Goal: Information Seeking & Learning: Learn about a topic

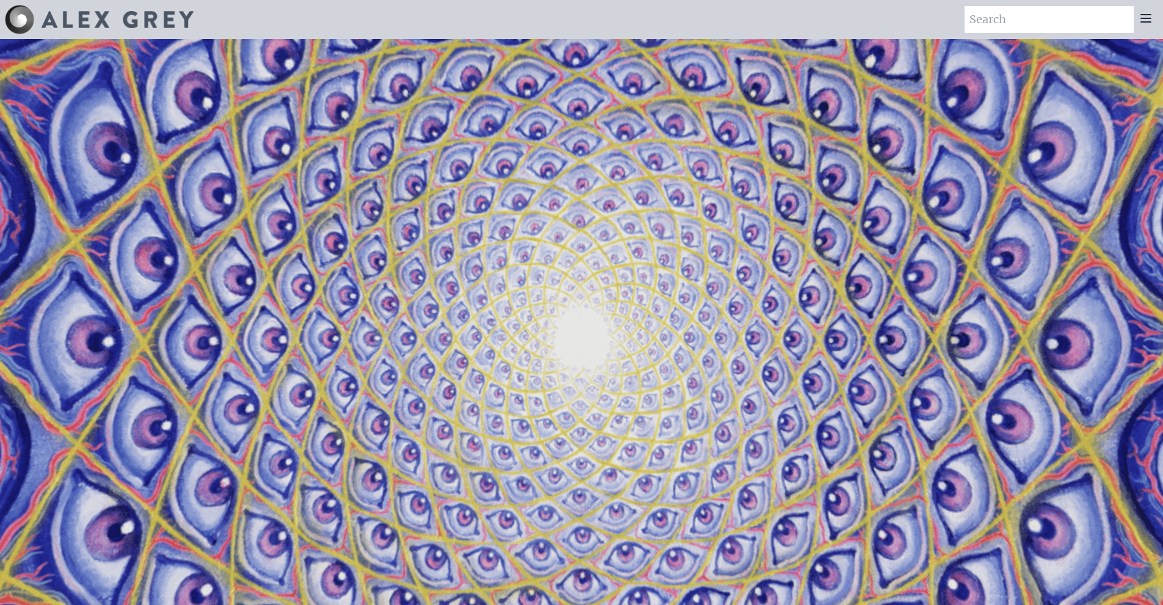
click at [1050, 27] on input "search" at bounding box center [1048, 19] width 169 height 27
type input "OPHANIC"
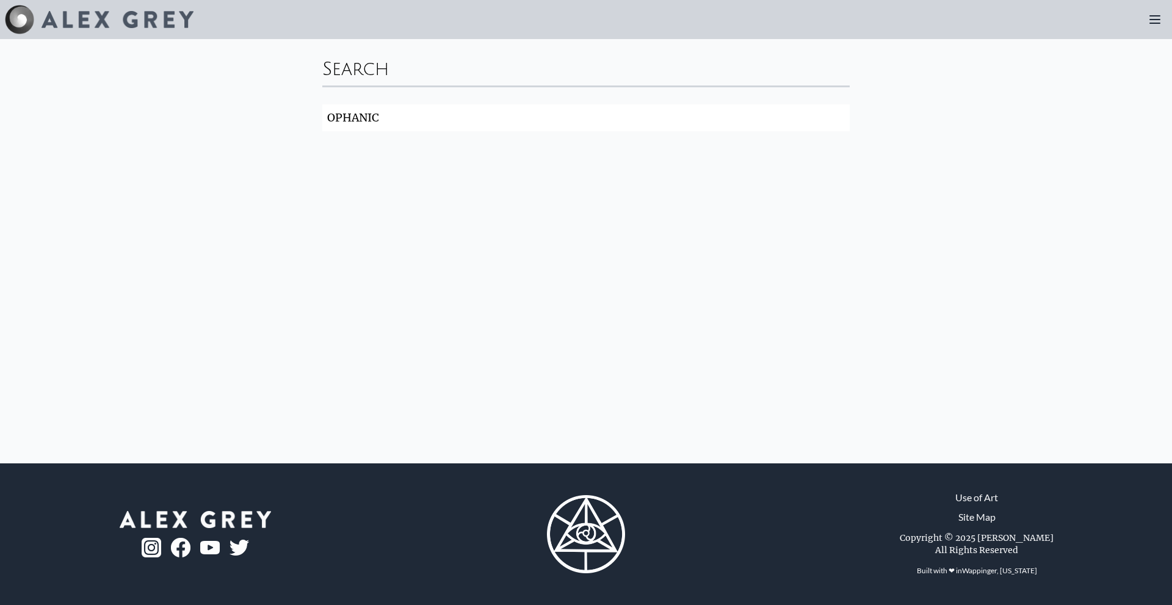
drag, startPoint x: 413, startPoint y: 117, endPoint x: 303, endPoint y: 90, distance: 113.2
click at [303, 90] on div "Search OPHANIC Search" at bounding box center [586, 251] width 1172 height 424
type input "EYELASH"
click button "Search" at bounding box center [0, 0] width 0 height 0
click at [107, 22] on img at bounding box center [117, 19] width 152 height 17
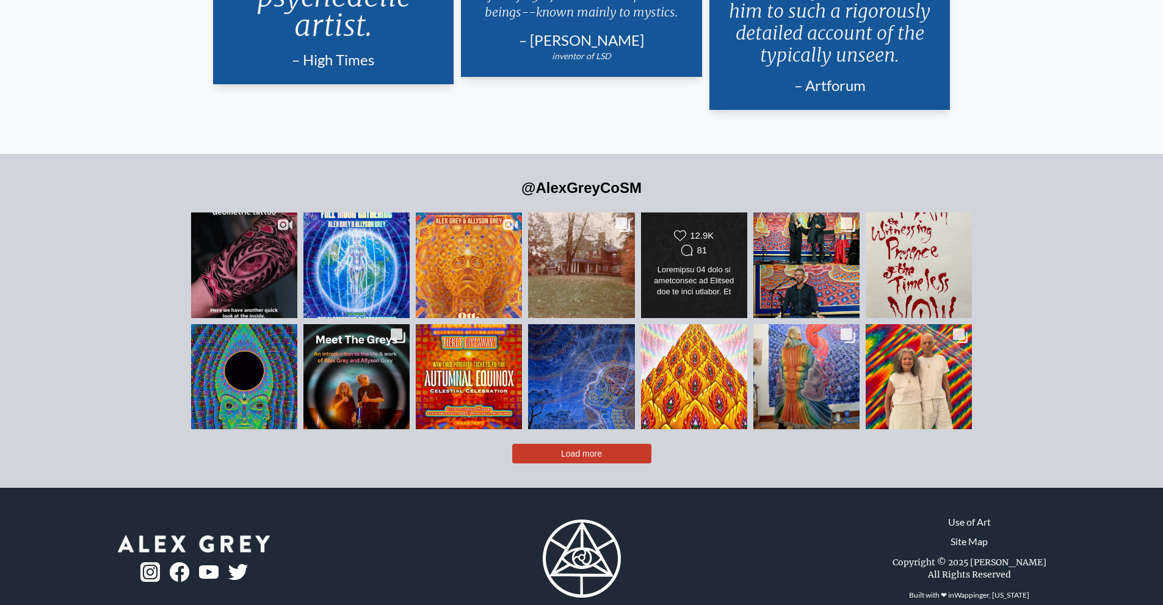
scroll to position [3027, 0]
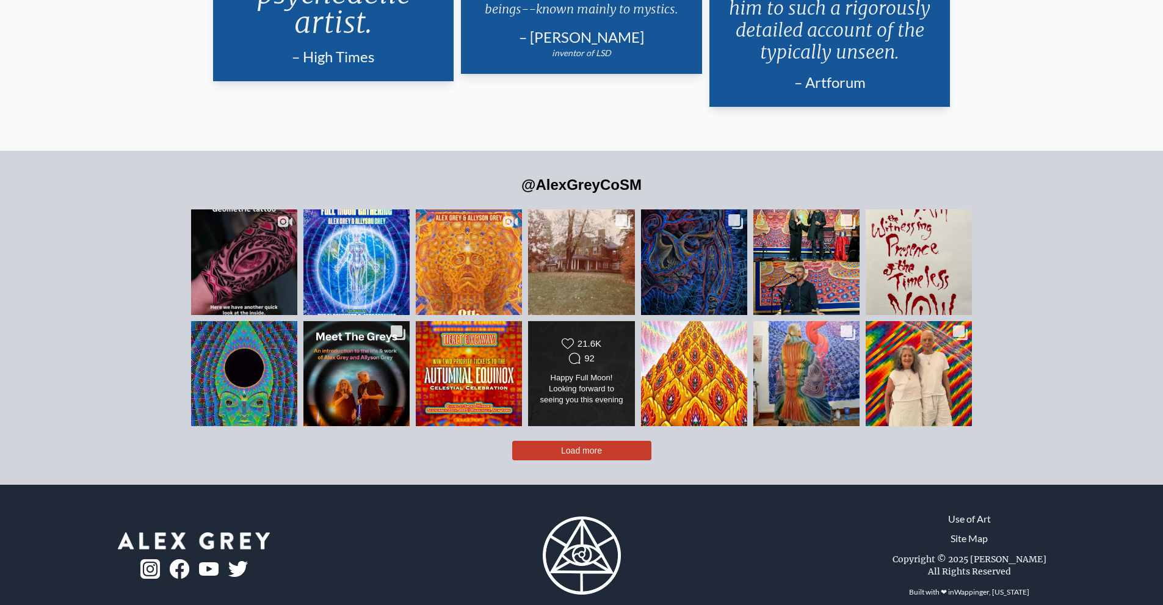
click at [614, 441] on button "Load more" at bounding box center [581, 451] width 139 height 20
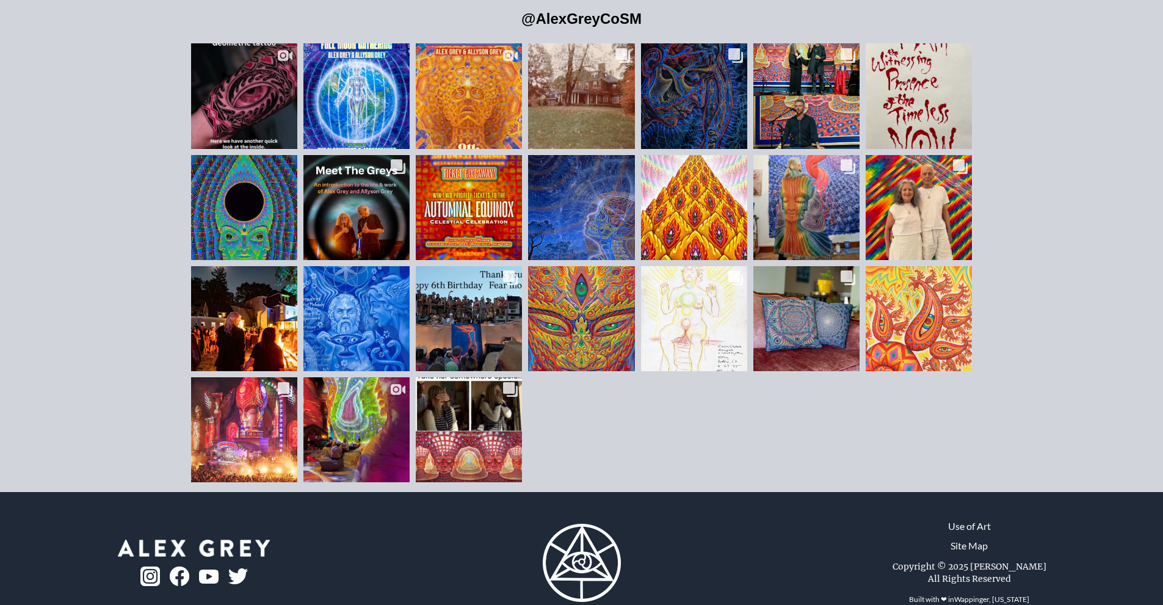
scroll to position [3201, 0]
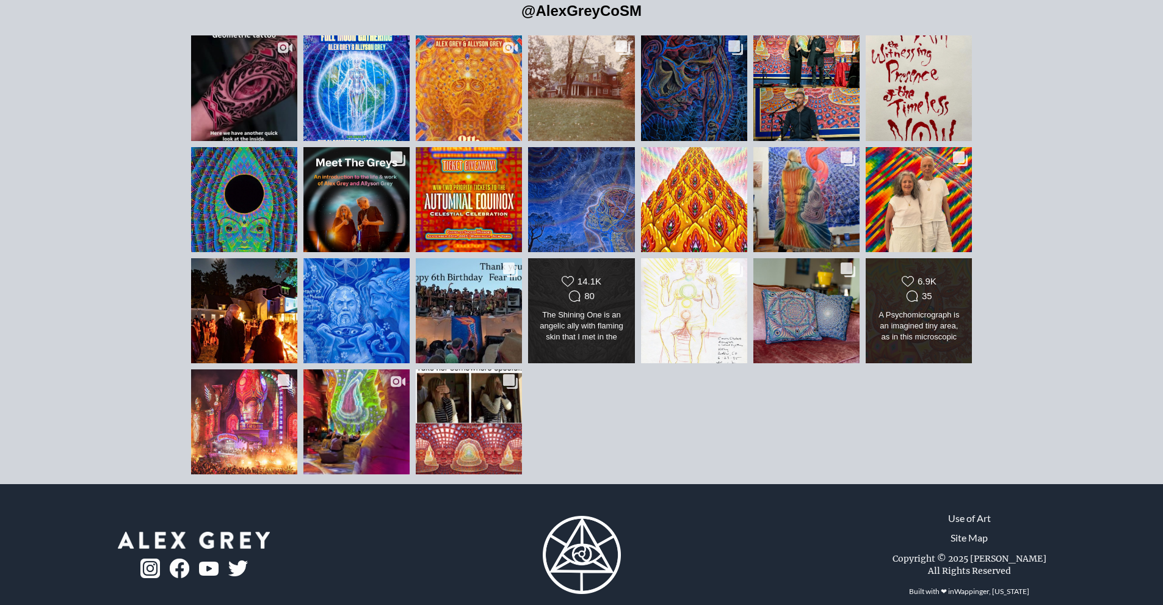
click at [593, 310] on div "The Shining One is an angelic ally with flaming skin that I met in the divine i…" at bounding box center [581, 326] width 86 height 34
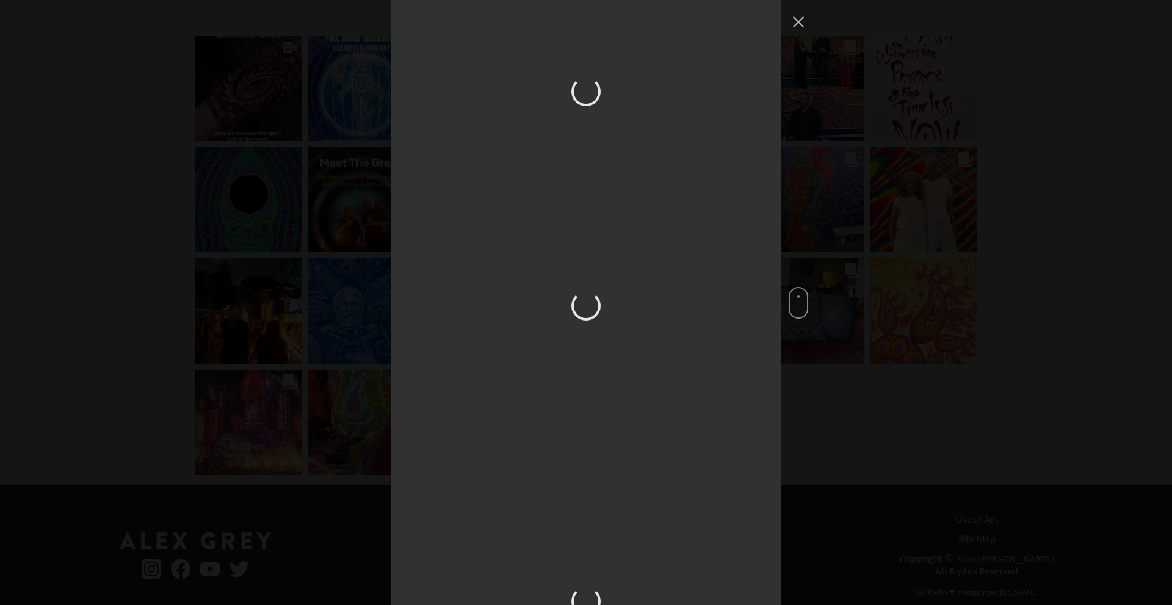
scroll to position [4323, 0]
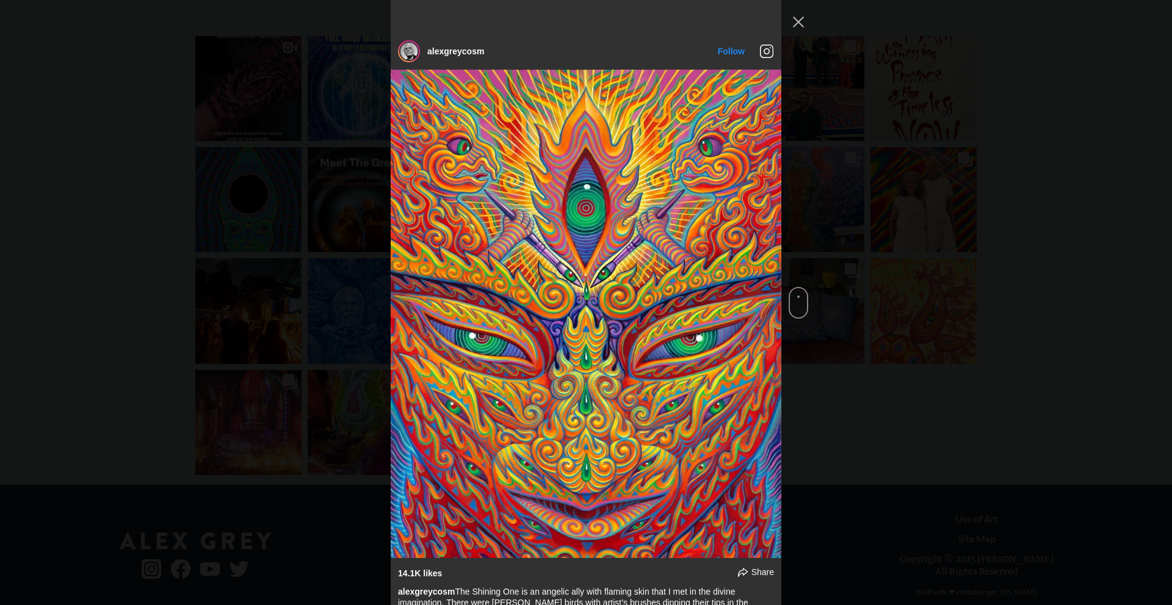
click at [641, 304] on img "Instagram Feed popup" at bounding box center [586, 314] width 391 height 488
click at [294, 164] on div "alexgreycosm Follow" at bounding box center [586, 302] width 1172 height 605
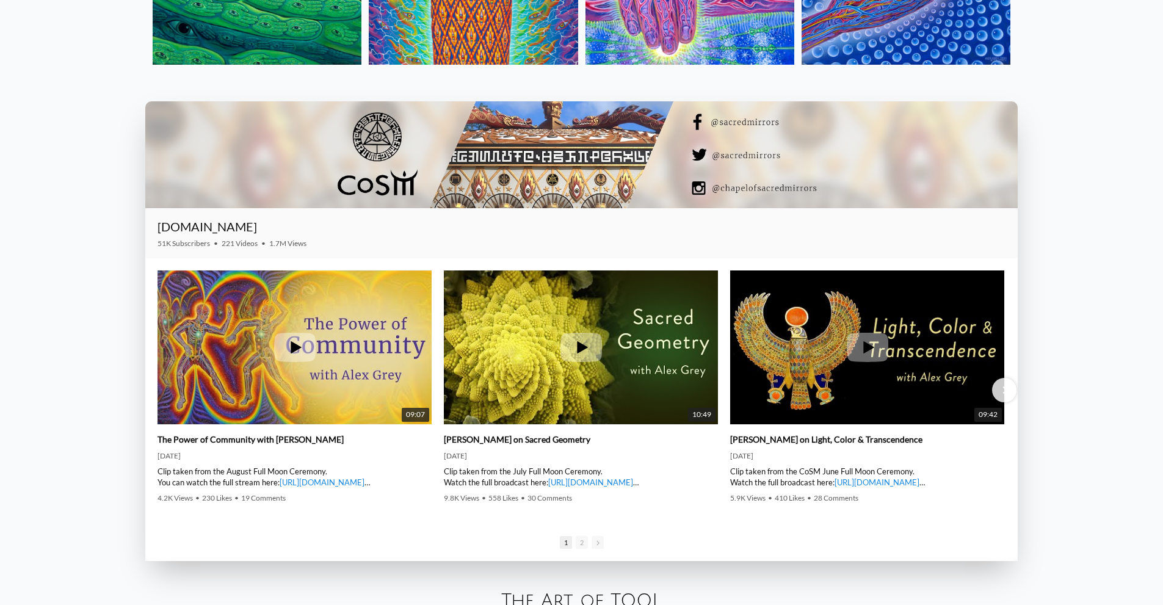
scroll to position [1797, 0]
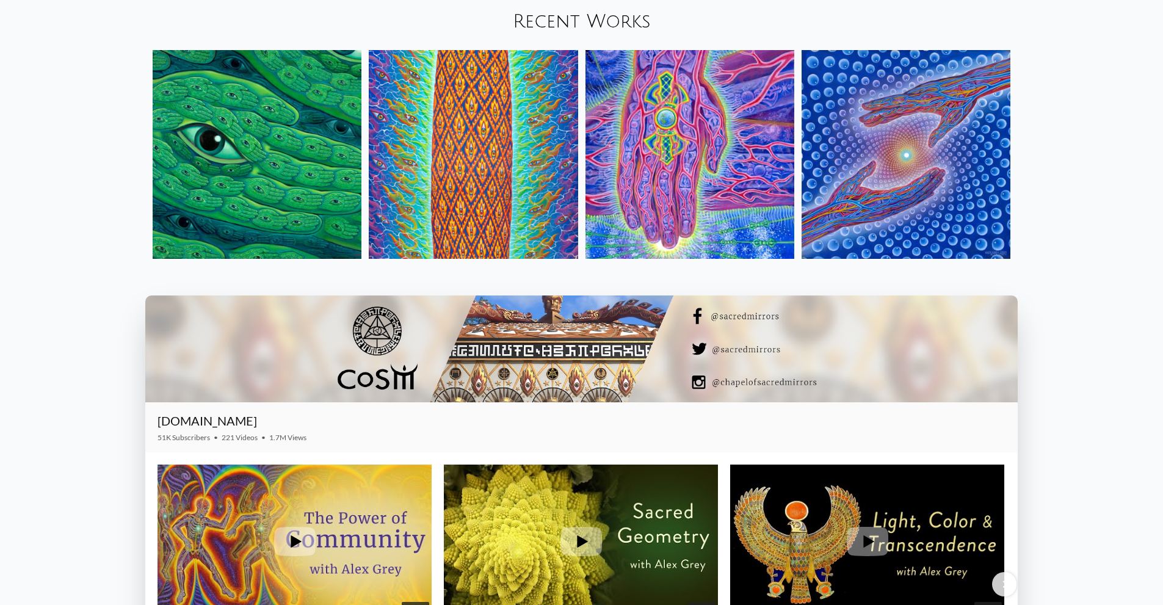
click at [961, 195] on img at bounding box center [905, 154] width 209 height 209
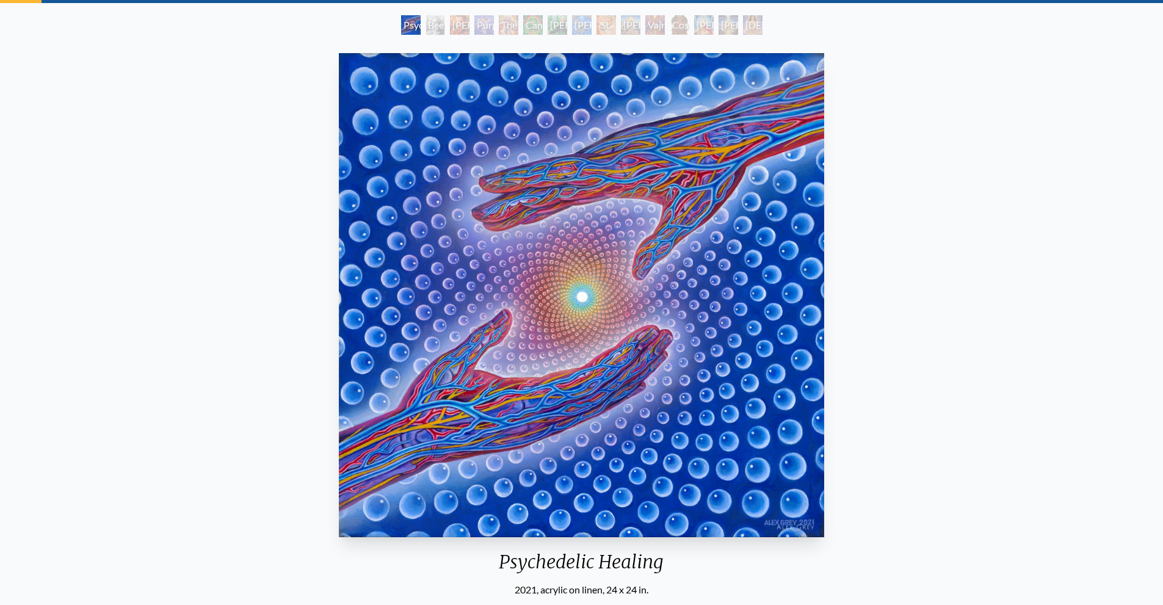
scroll to position [61, 0]
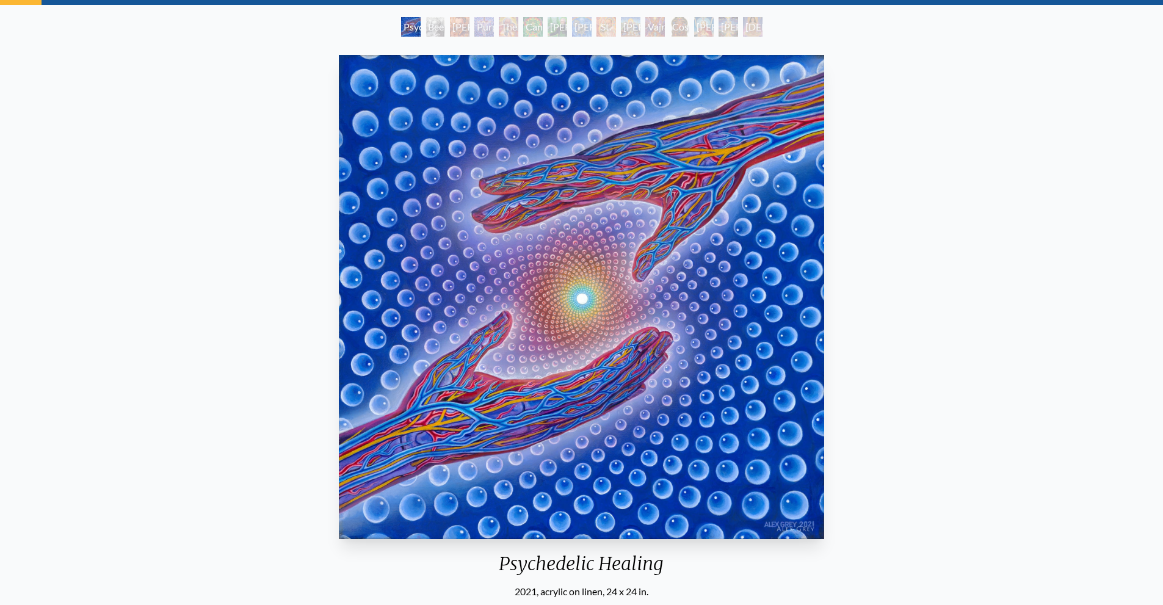
click at [469, 28] on div "Stanislav Grof M.D., Cartographer of Consciousness" at bounding box center [460, 27] width 20 height 20
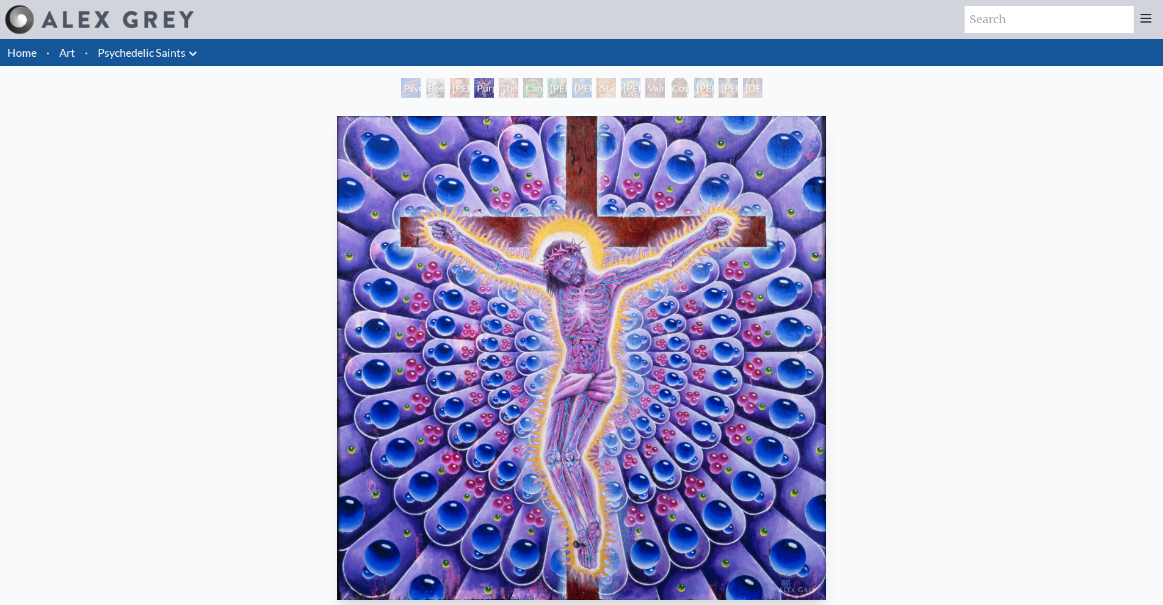
click at [70, 51] on link "Art" at bounding box center [67, 52] width 16 height 17
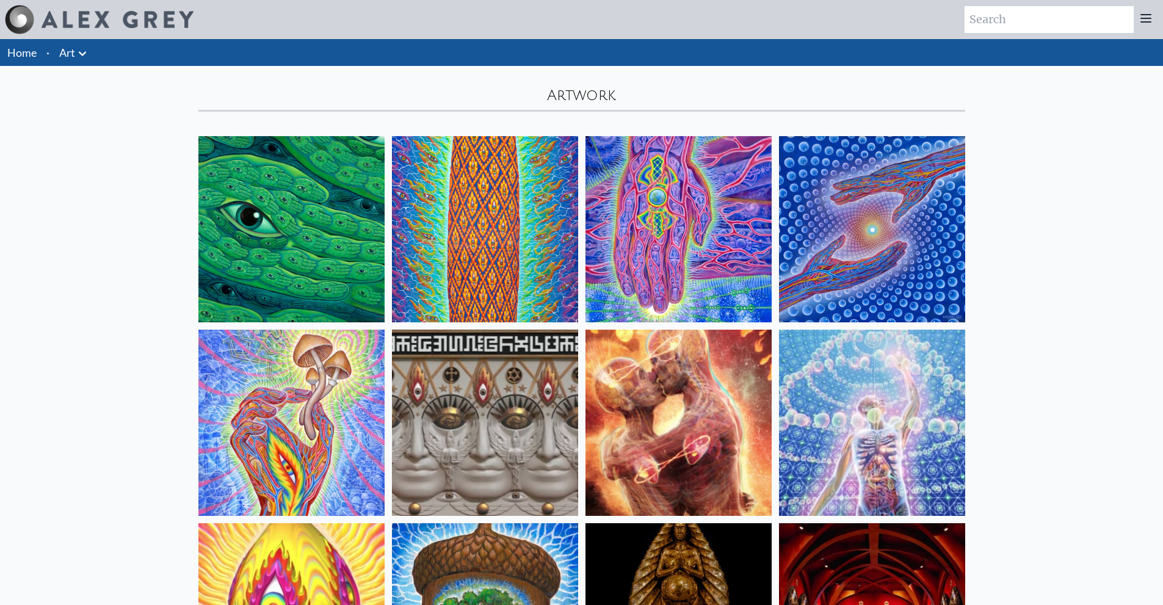
click at [87, 54] on icon at bounding box center [82, 53] width 15 height 15
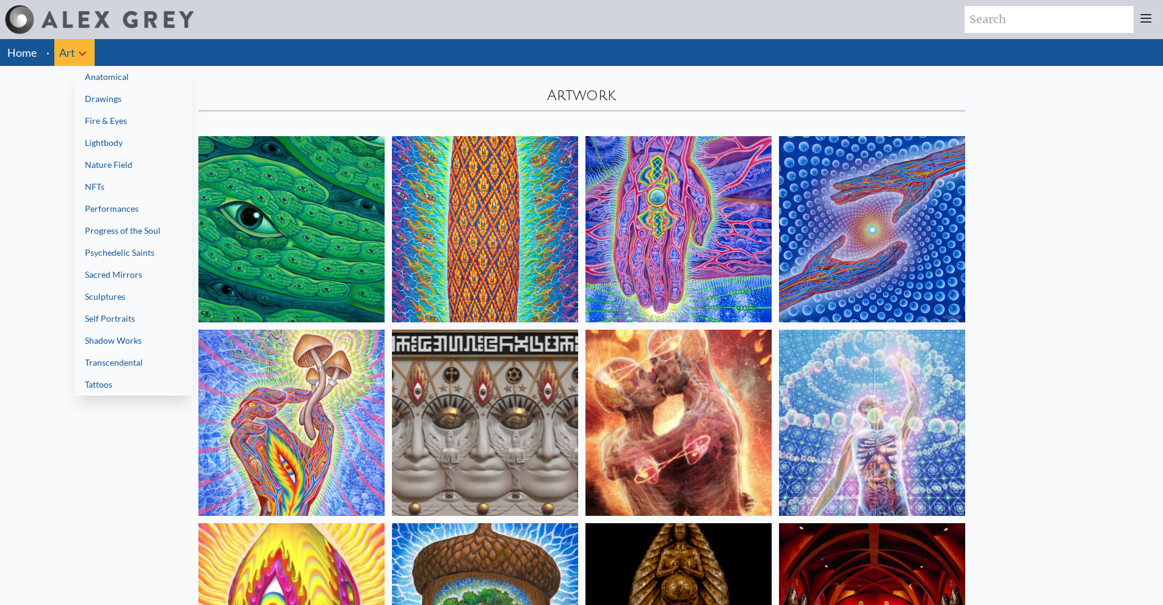
click at [121, 375] on link "Tattoos" at bounding box center [133, 384] width 117 height 22
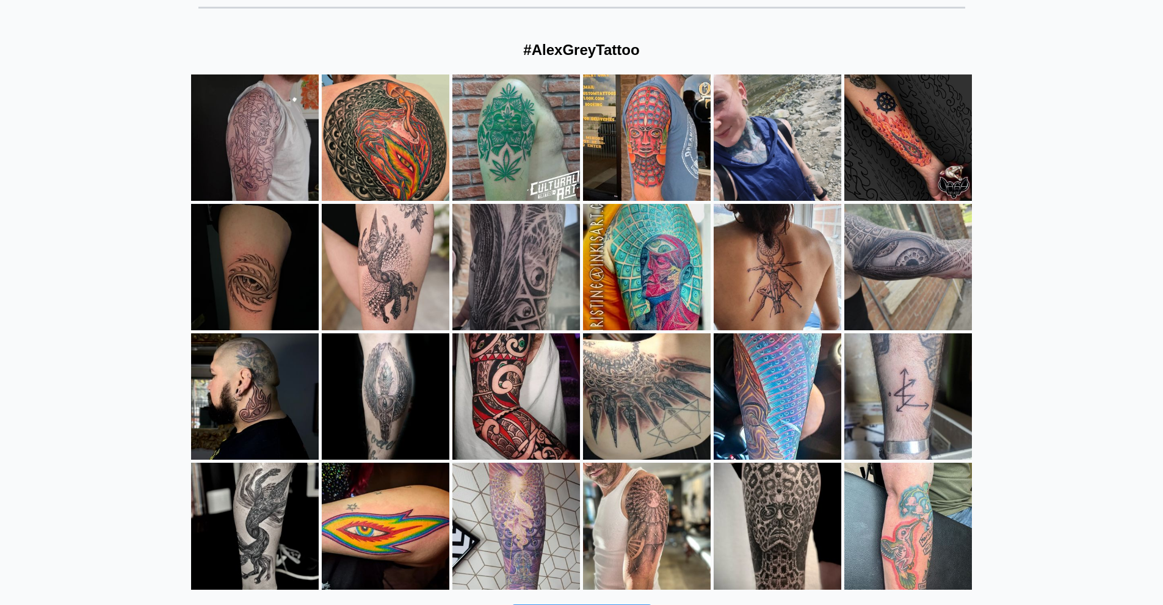
scroll to position [183, 0]
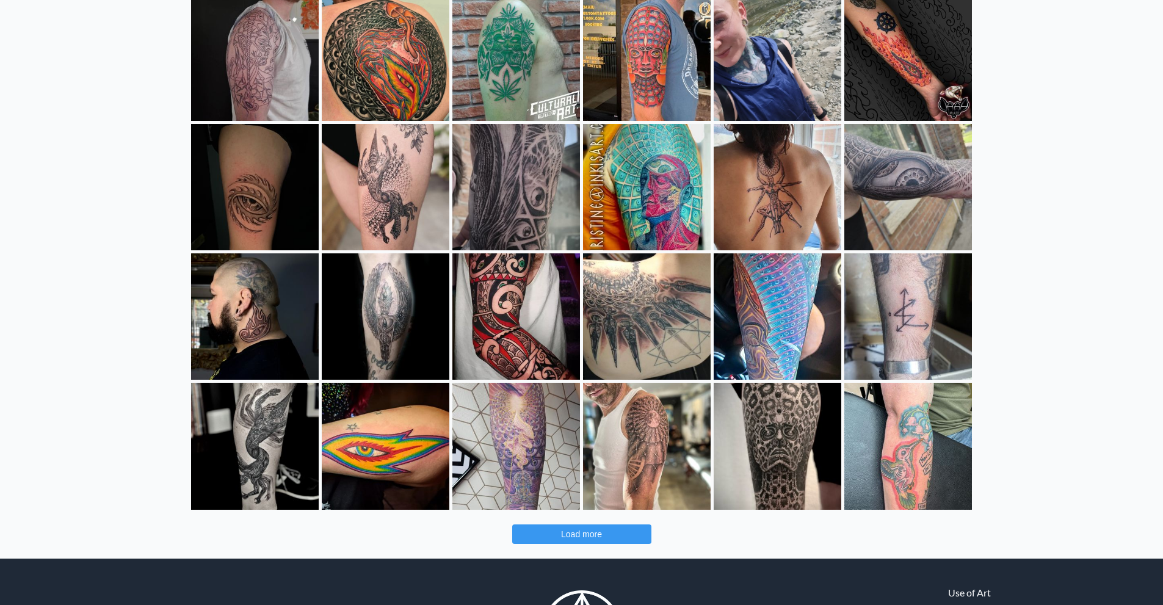
click at [633, 533] on button "Load more" at bounding box center [581, 534] width 139 height 20
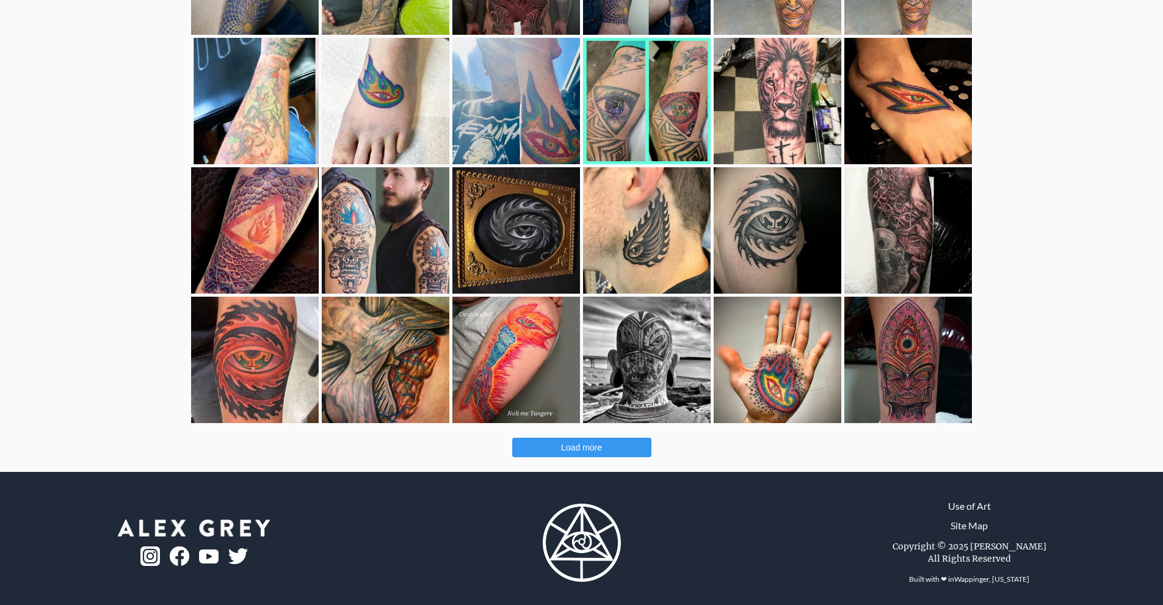
scroll to position [796, 0]
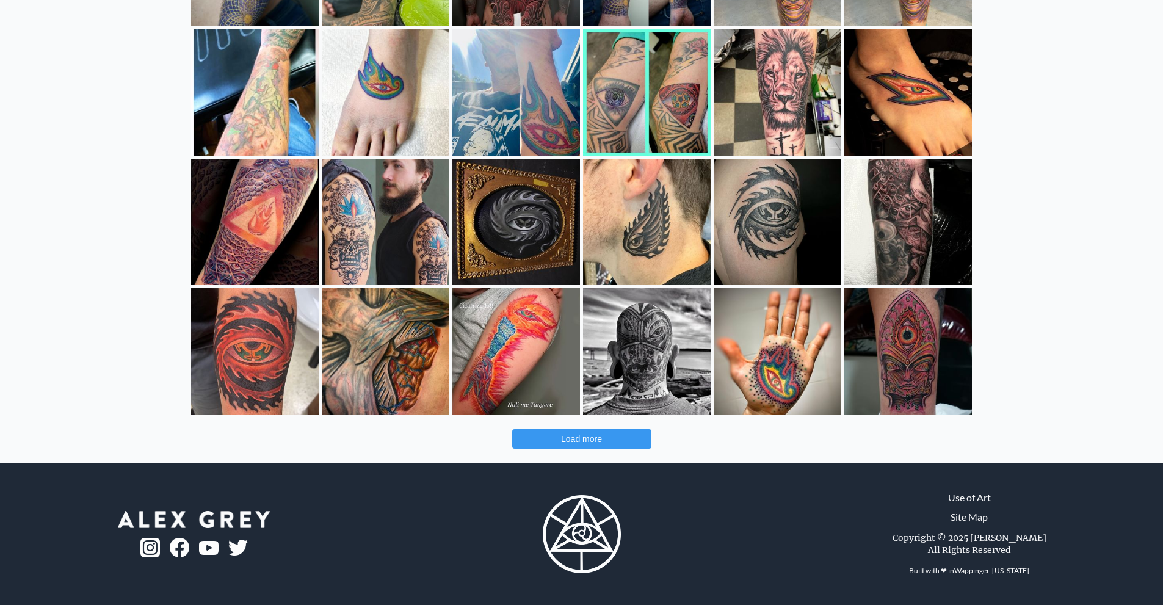
click at [583, 430] on button "Load more" at bounding box center [581, 439] width 139 height 20
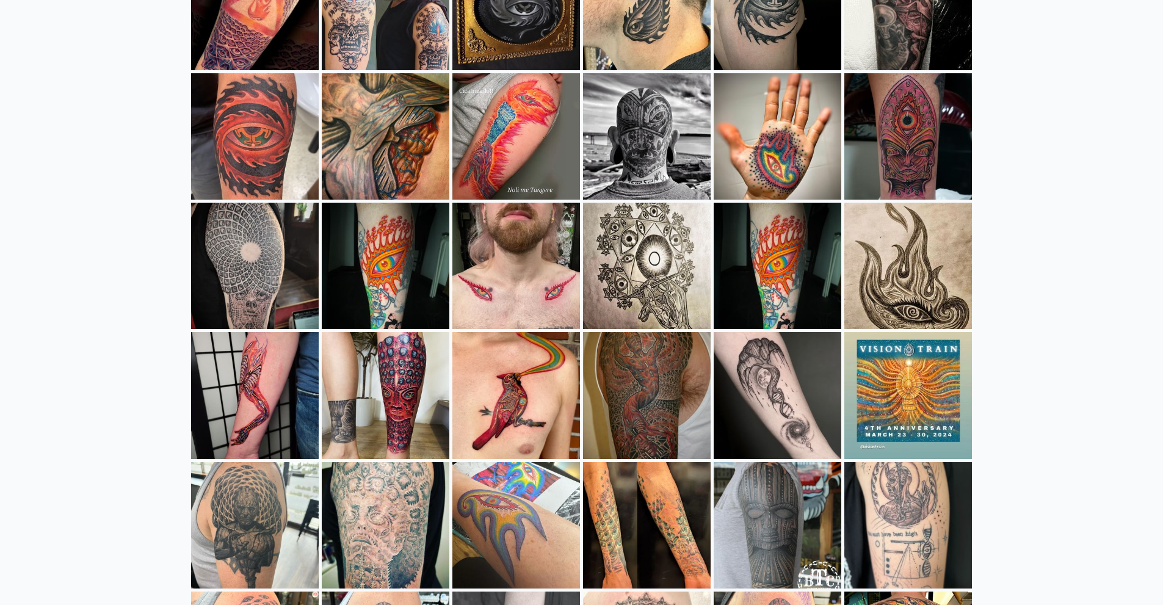
scroll to position [1040, 0]
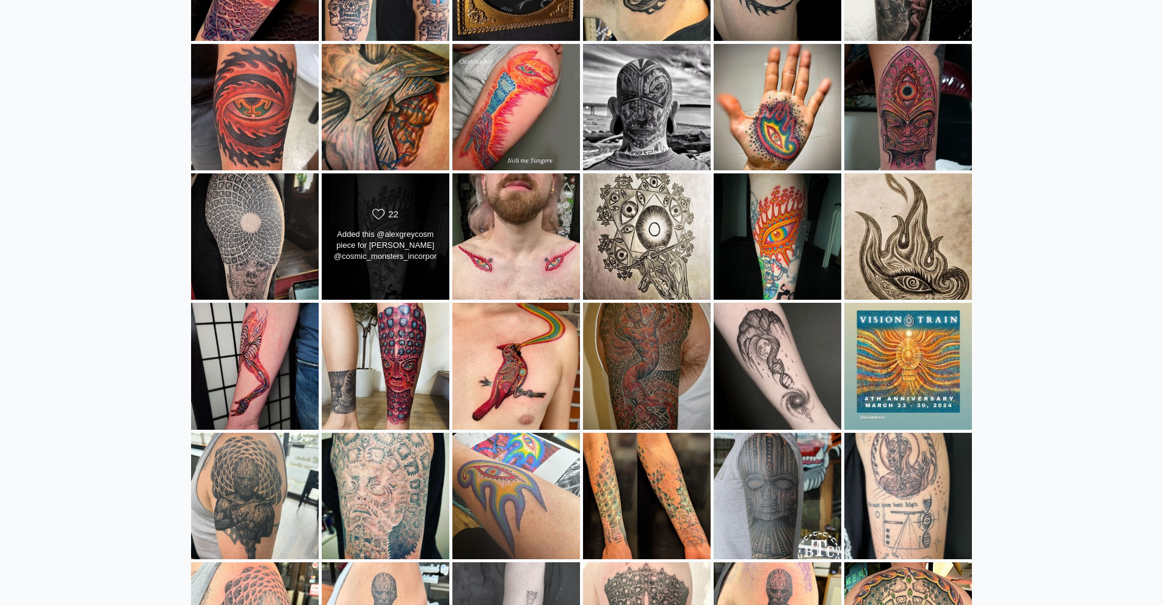
click at [397, 218] on div "22" at bounding box center [393, 214] width 10 height 11
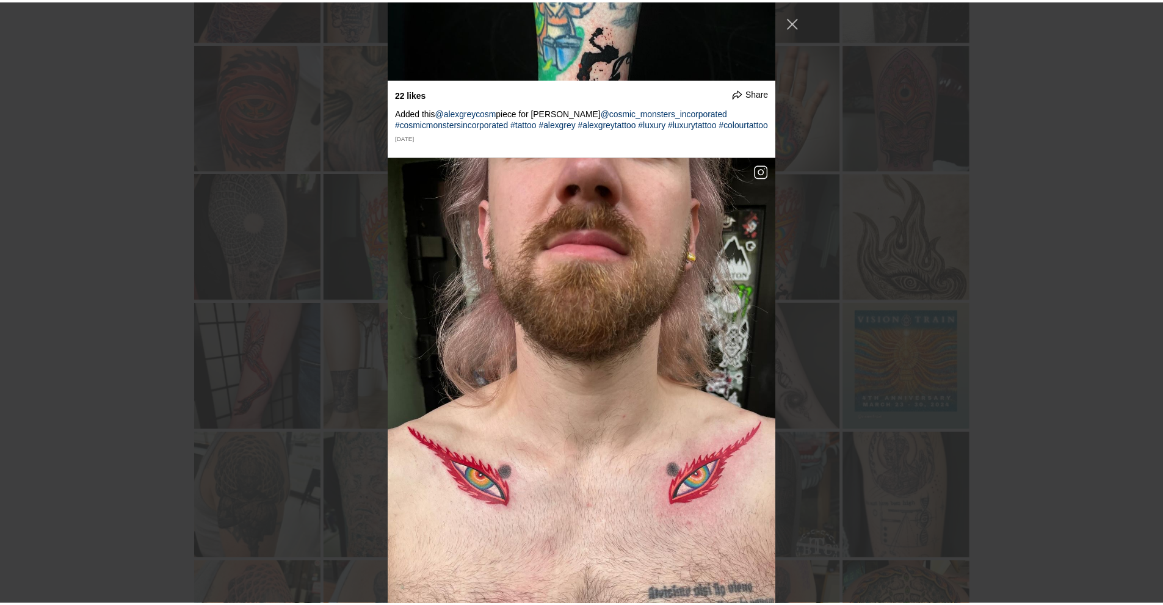
scroll to position [10653, 0]
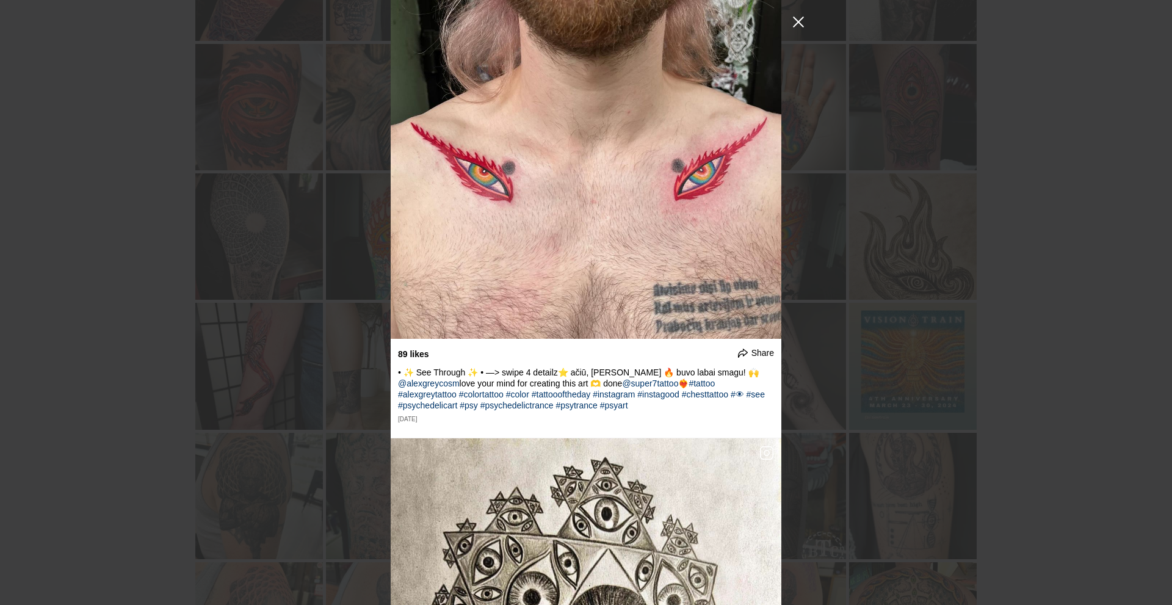
click at [802, 27] on button "Close Instagram Feed Popup" at bounding box center [798, 22] width 20 height 20
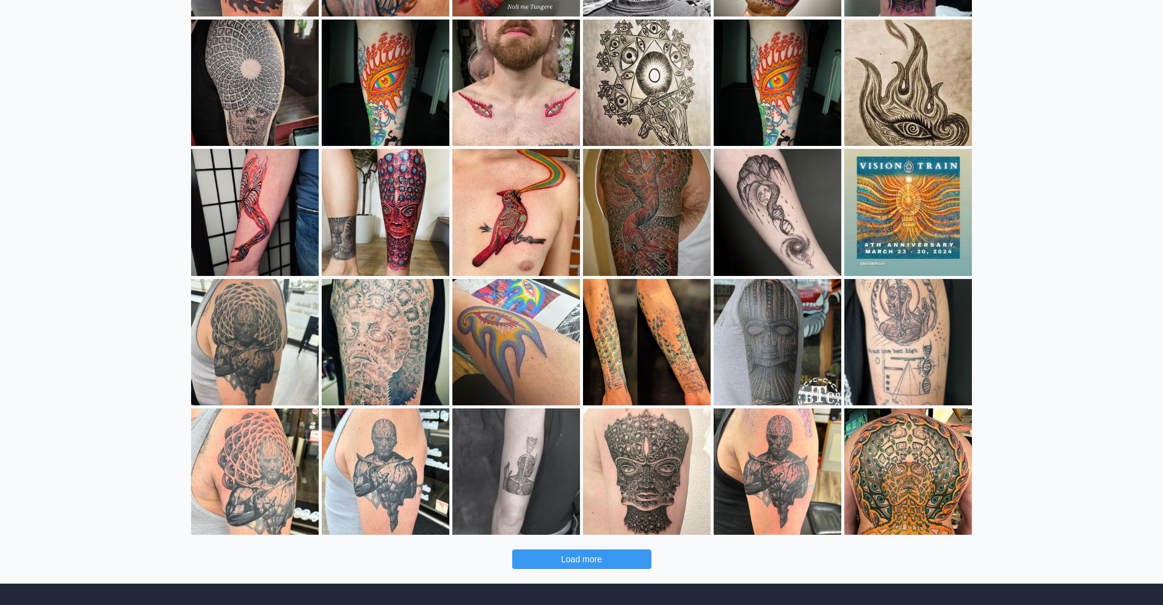
scroll to position [1223, 0]
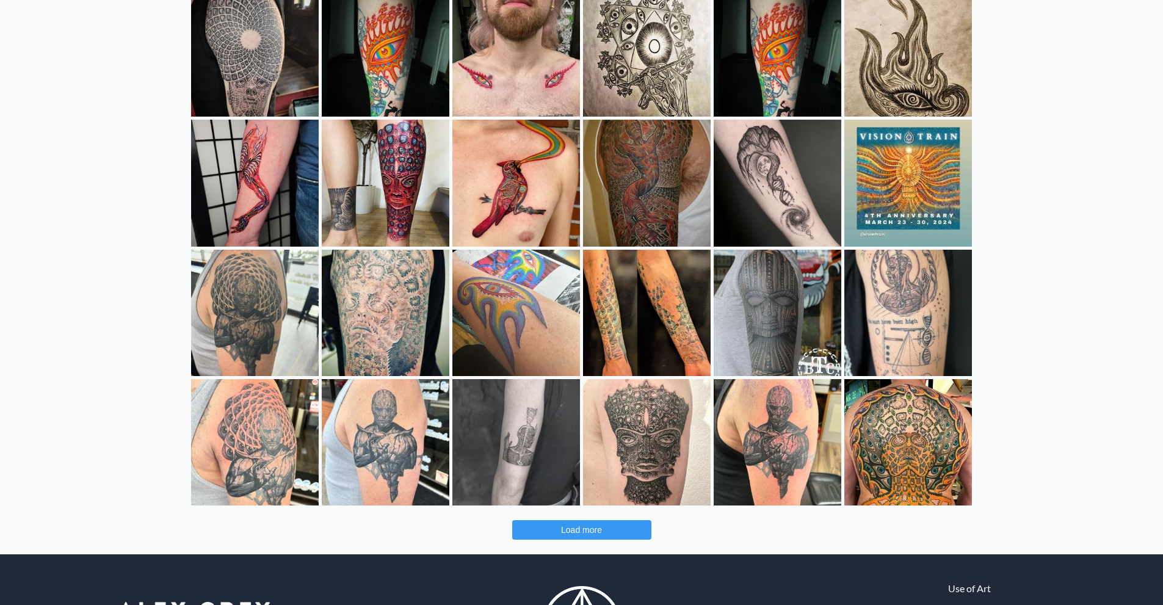
click at [583, 536] on button "Load more" at bounding box center [581, 530] width 139 height 20
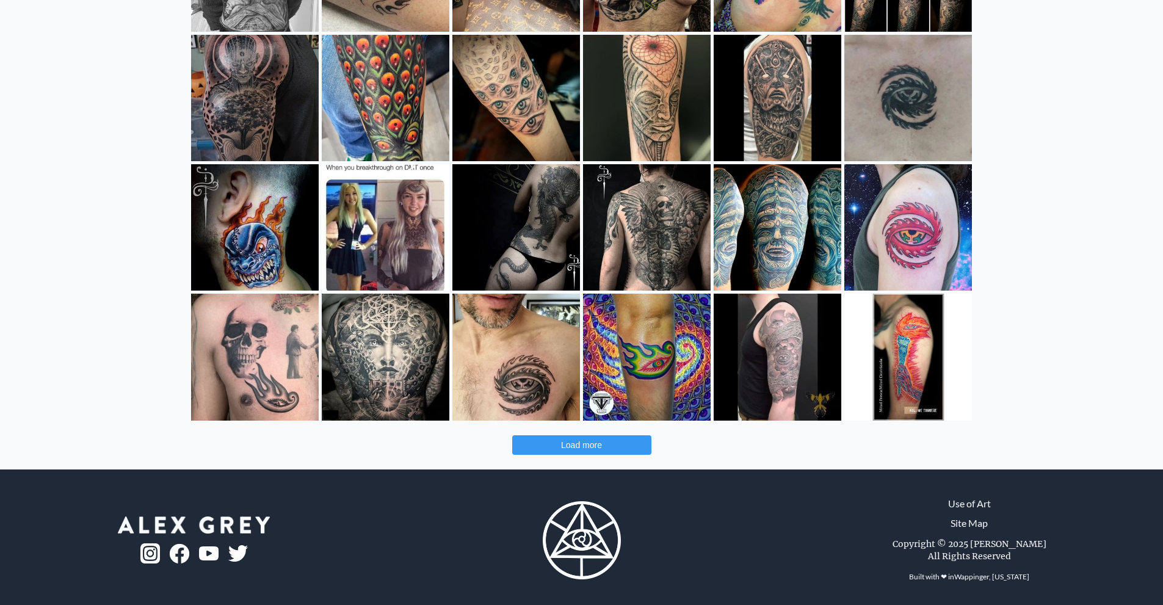
scroll to position [1832, 0]
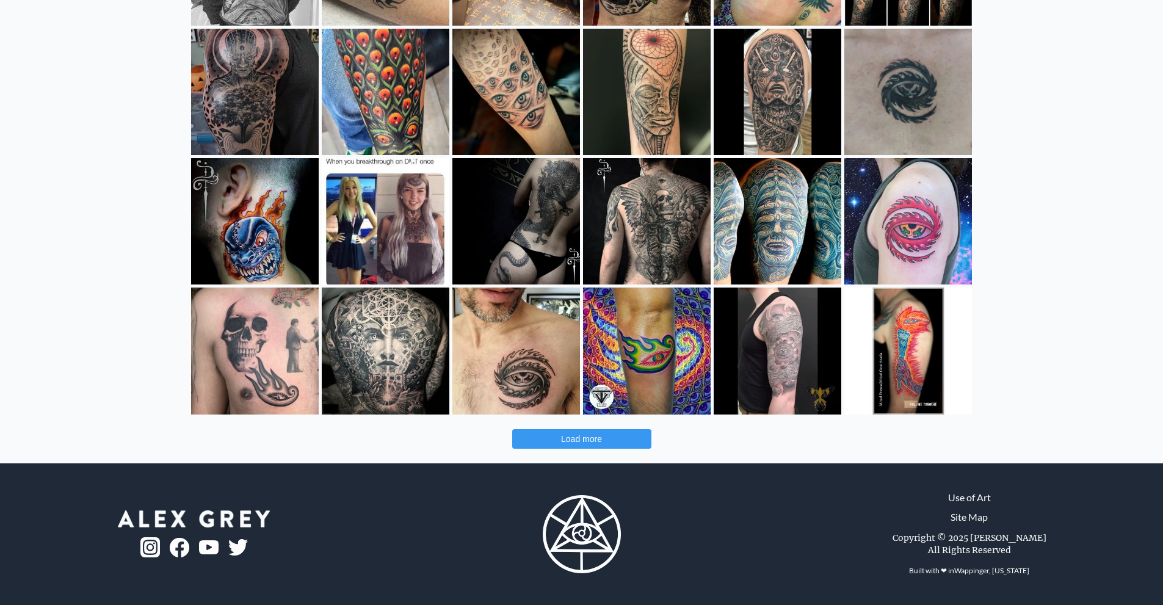
click at [568, 438] on span "Load more" at bounding box center [581, 439] width 41 height 10
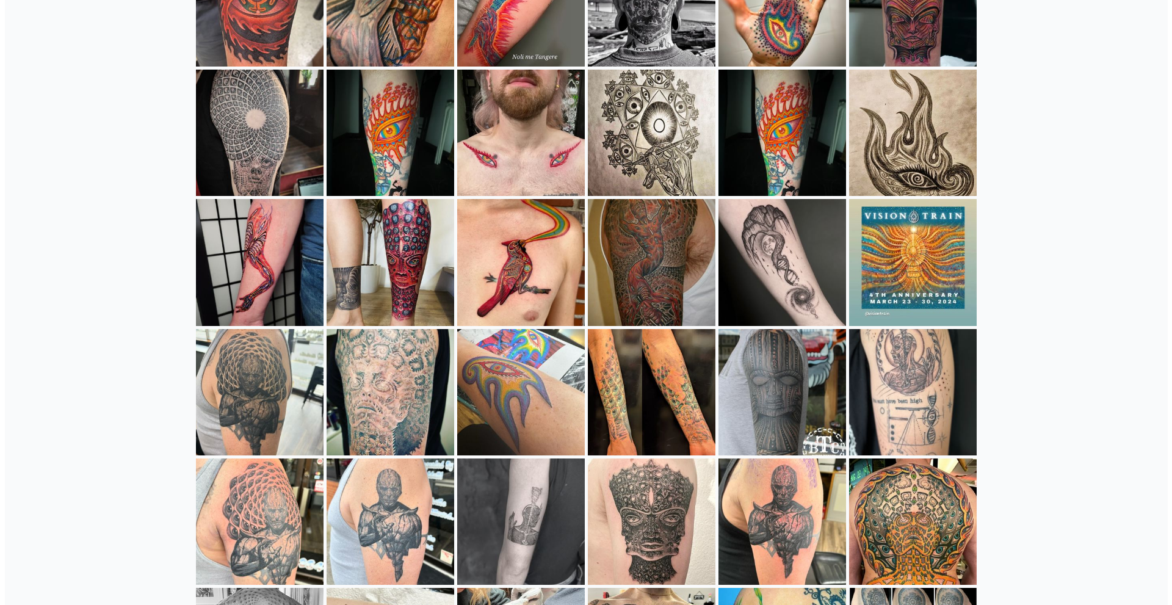
scroll to position [1119, 0]
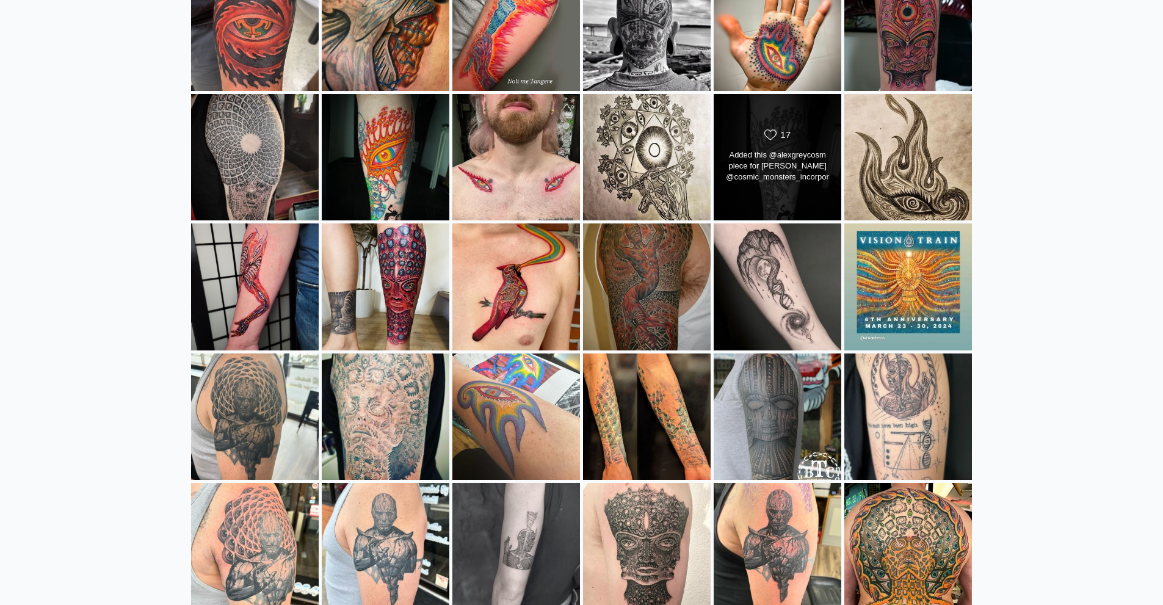
click at [782, 150] on div "Added this @alexgreycosm piece for Nathan @cosmic_monsters_incorporated #cosmic…" at bounding box center [777, 167] width 103 height 34
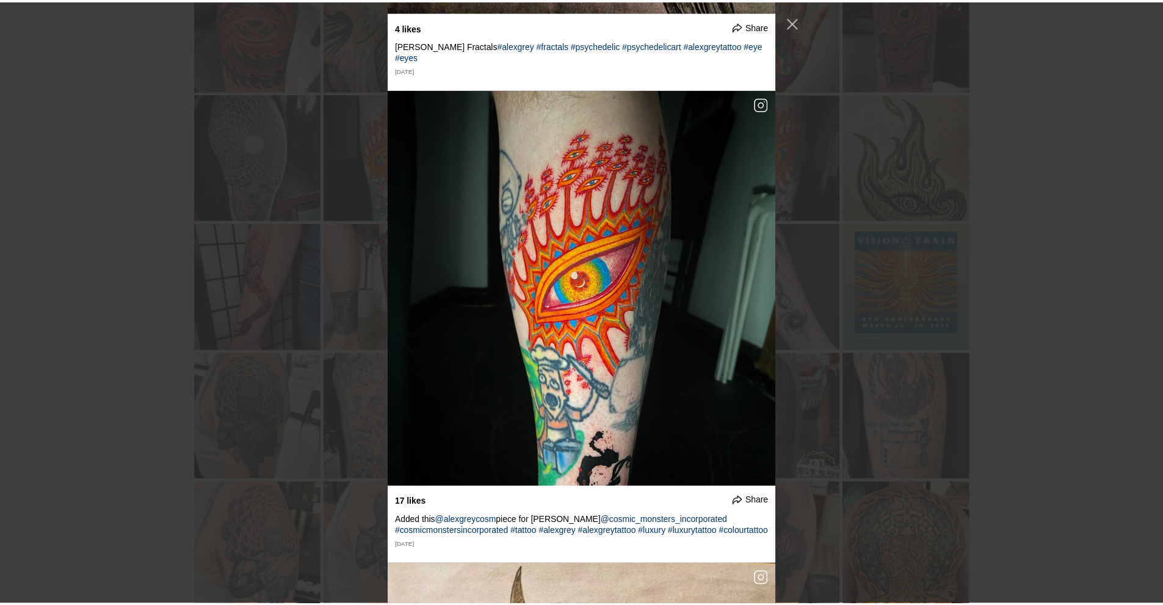
scroll to position [11561, 0]
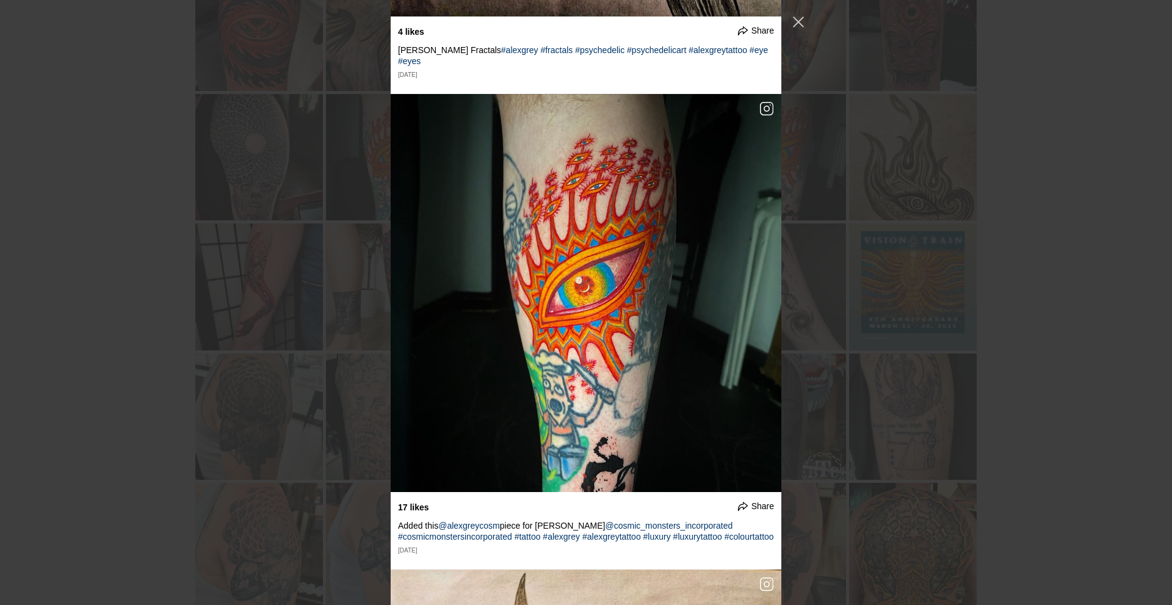
click at [1062, 416] on div "undefined Share The start of something epic. I'm super excited to add the shadi…" at bounding box center [586, 302] width 1172 height 605
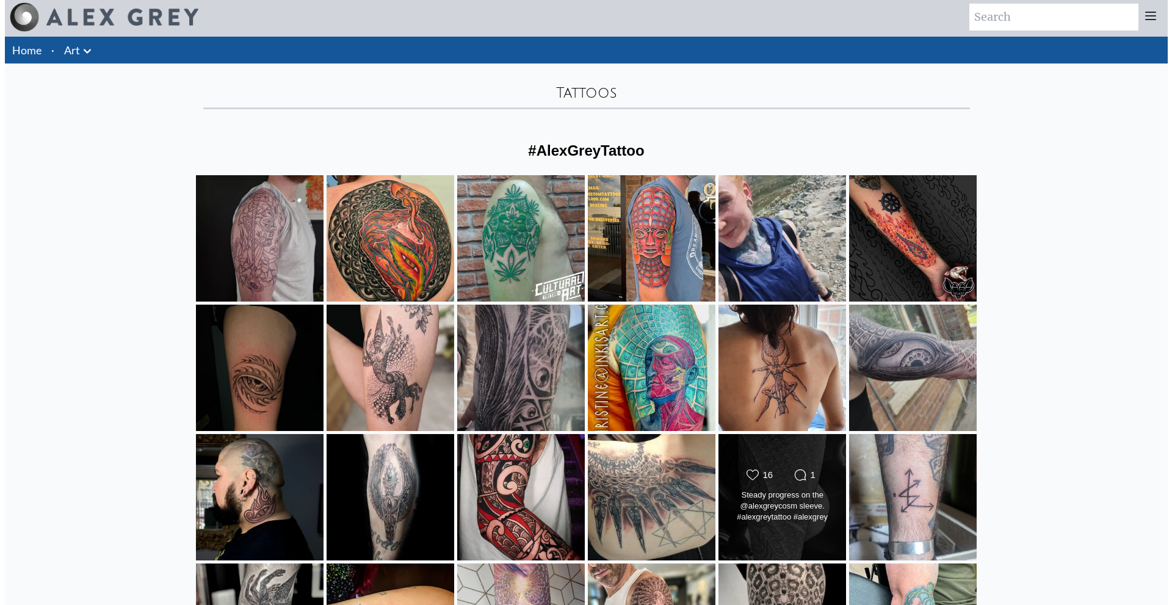
scroll to position [0, 0]
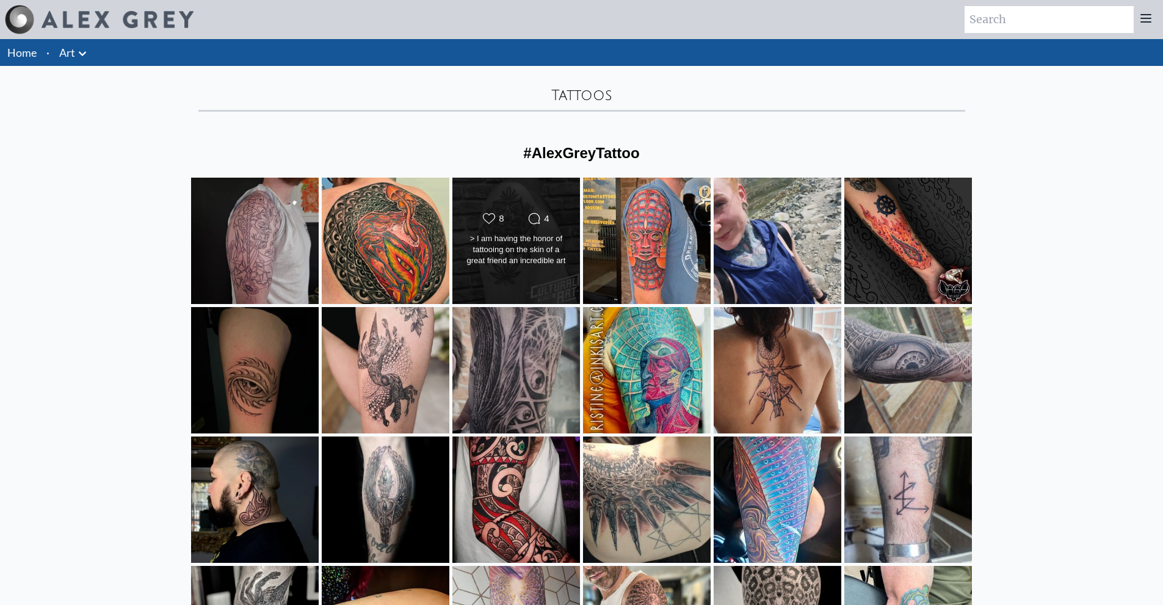
click at [513, 200] on div "Likes Count 8 Comments Count 4 > I am having the honor of tattooing on the skin…" at bounding box center [516, 241] width 129 height 128
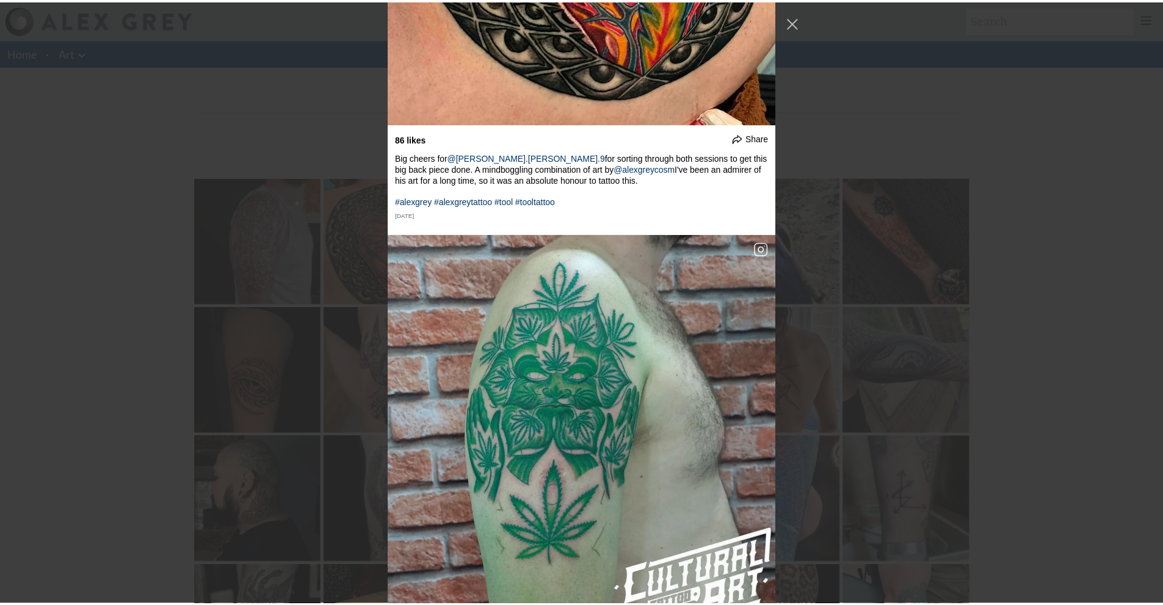
scroll to position [549, 0]
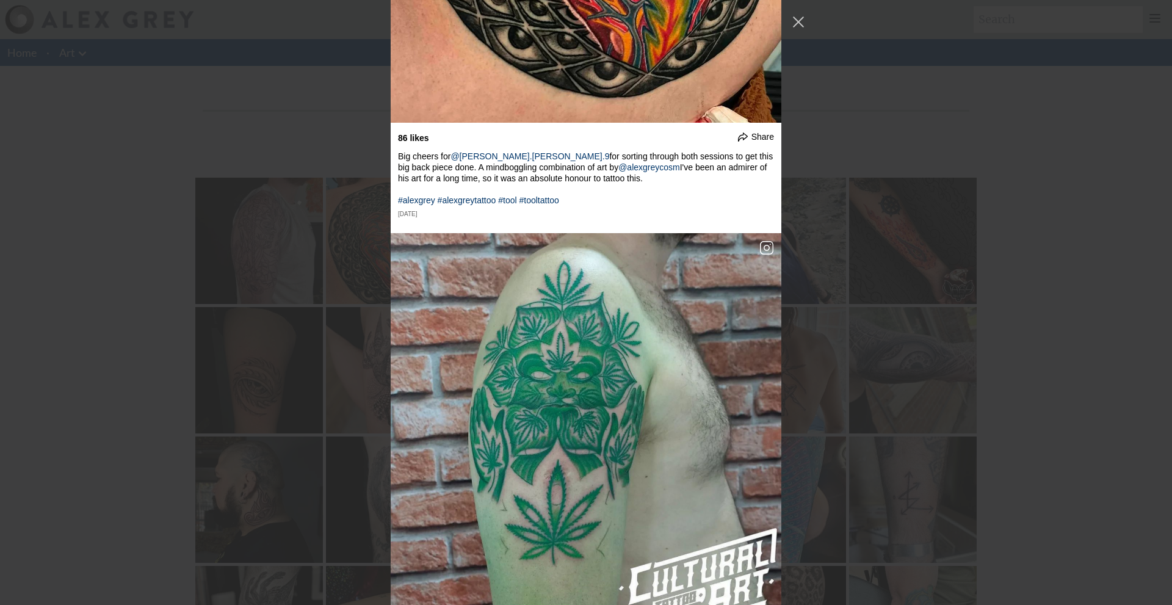
click at [1010, 388] on div "undefined Share The start of something epic. I'm super excited to add the shadi…" at bounding box center [586, 302] width 1172 height 605
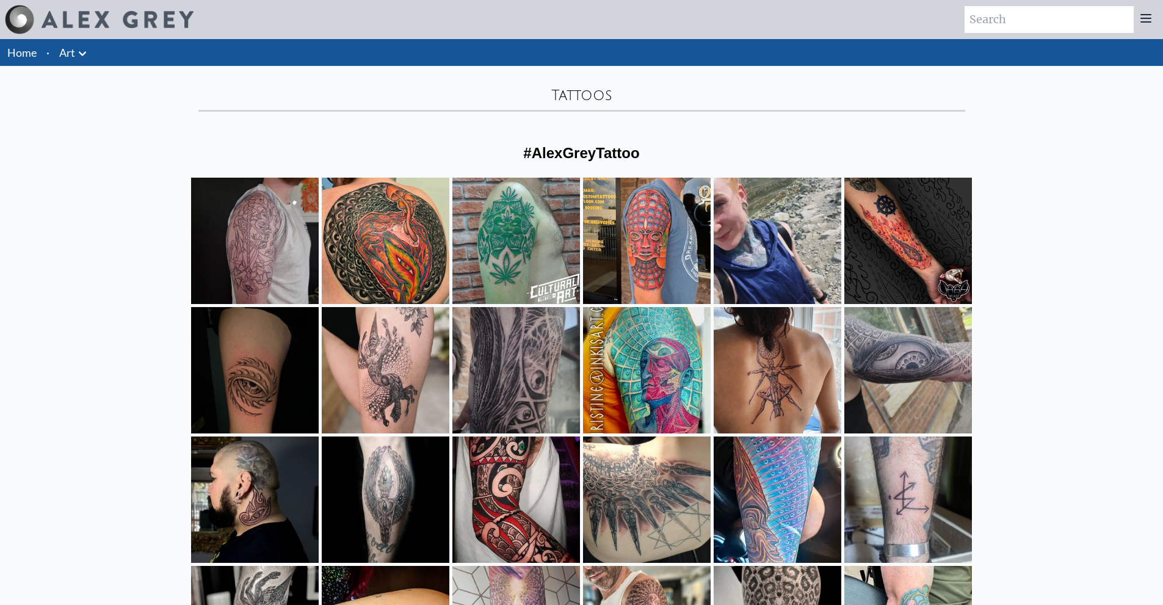
click at [73, 50] on link "Art" at bounding box center [67, 52] width 16 height 17
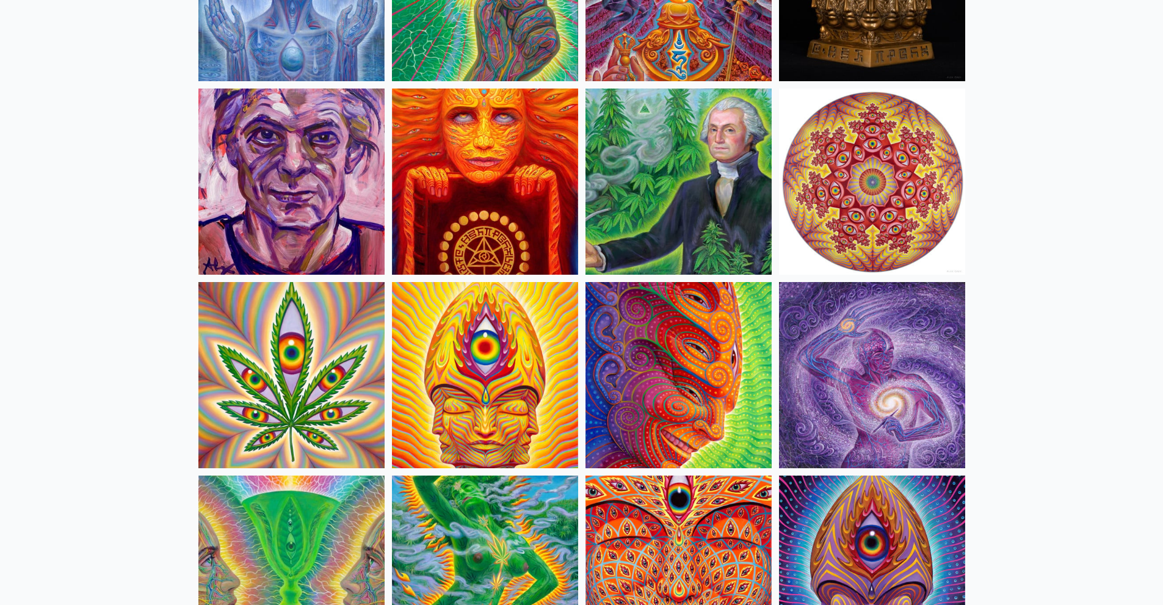
scroll to position [1953, 0]
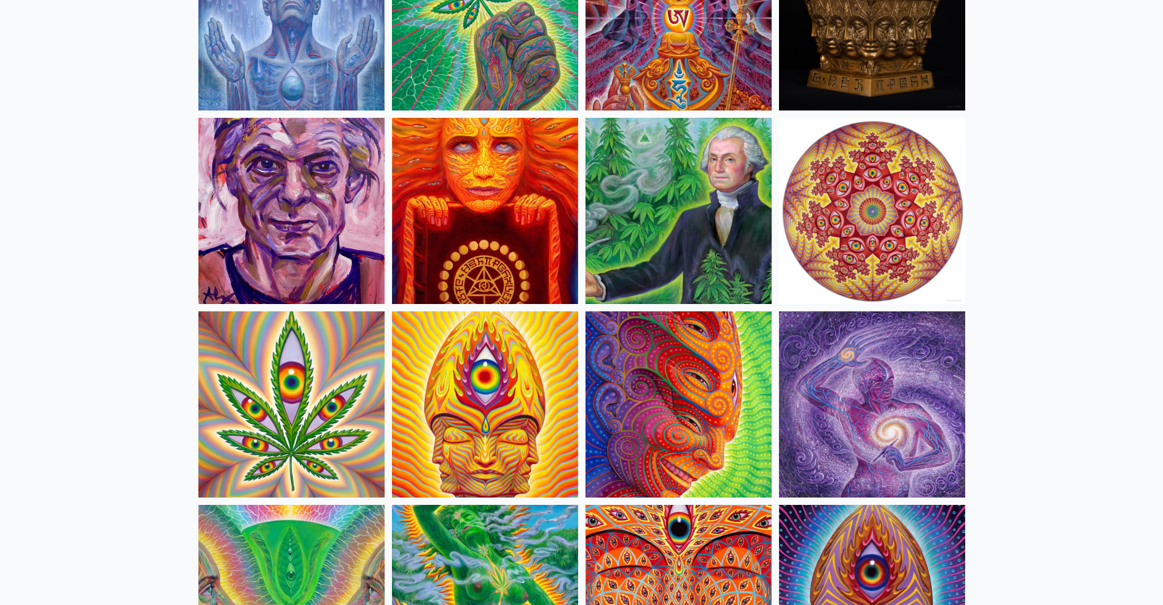
click at [902, 214] on img at bounding box center [872, 211] width 186 height 186
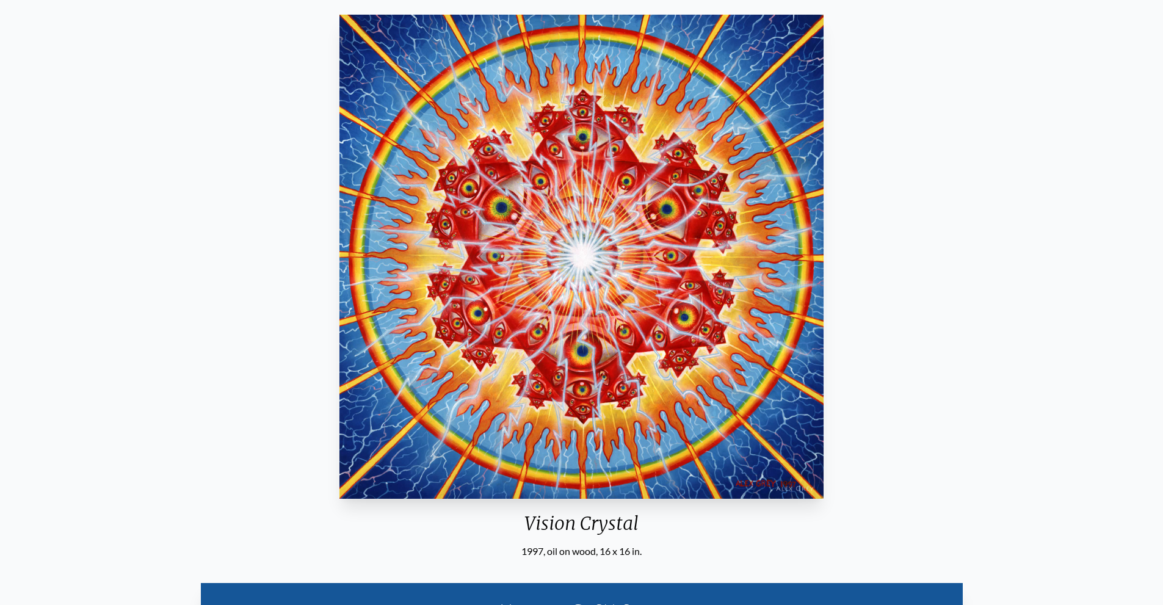
scroll to position [122, 0]
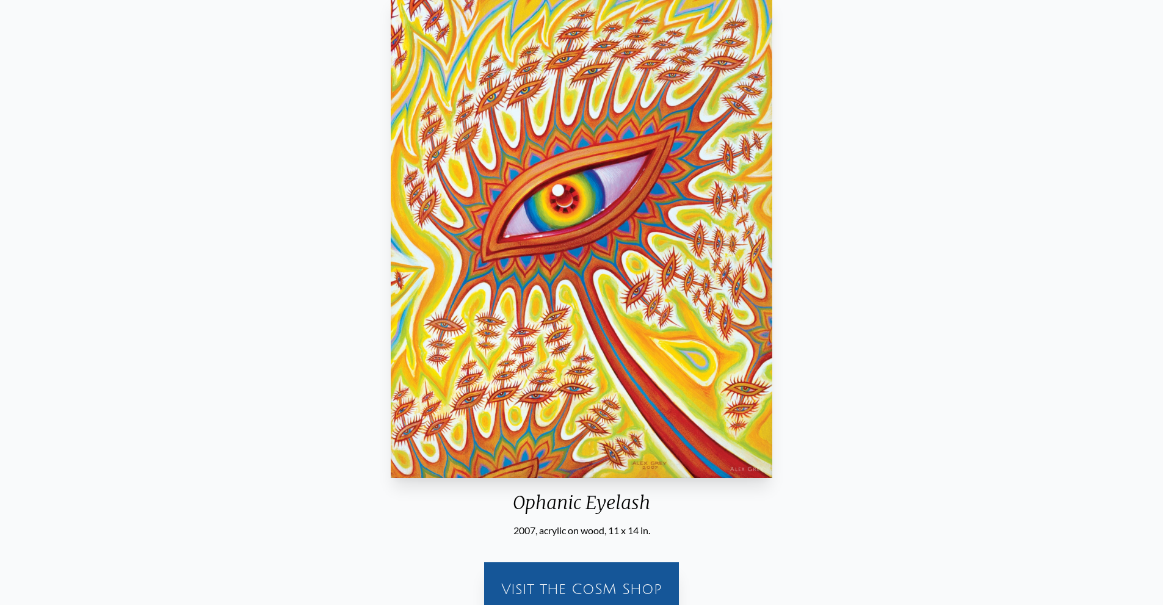
click at [642, 295] on img "14 / 31" at bounding box center [581, 236] width 381 height 484
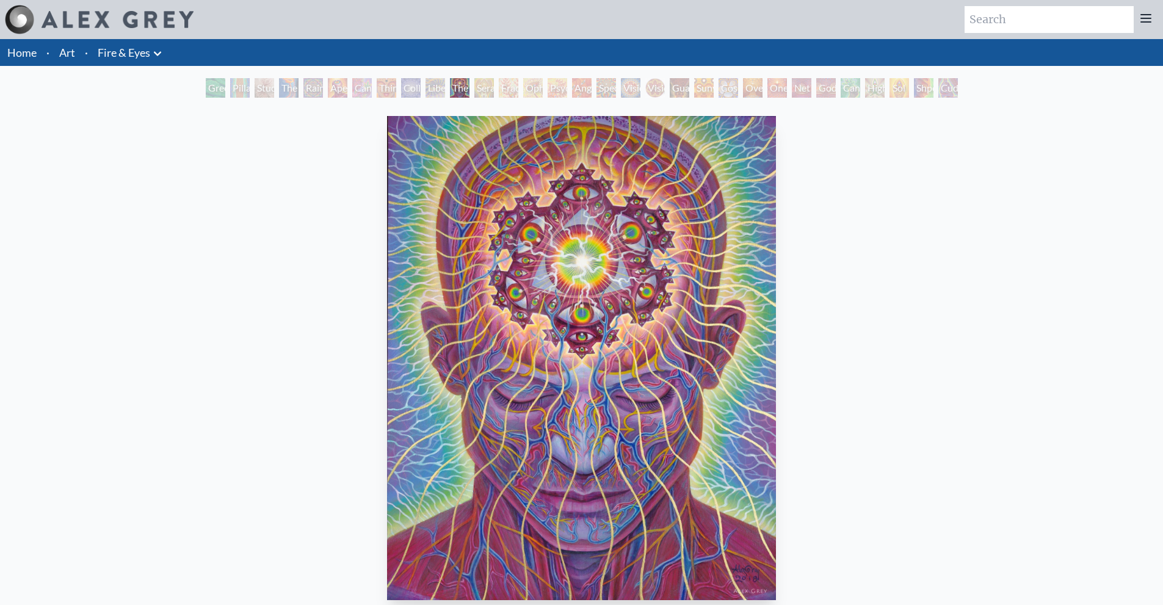
click at [73, 60] on link "Art" at bounding box center [67, 52] width 16 height 17
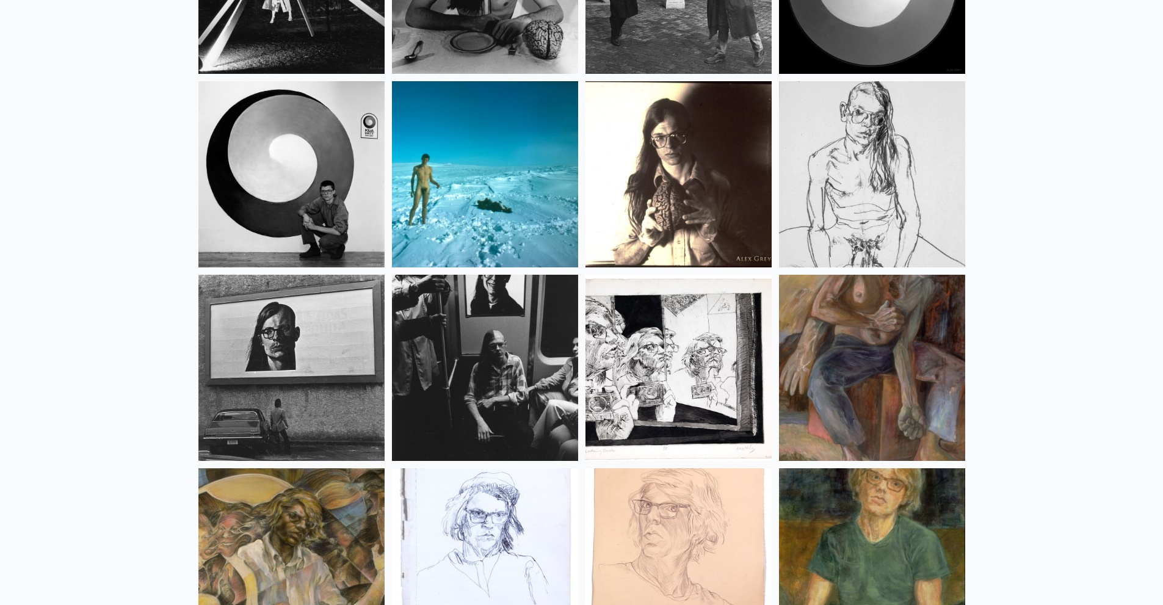
scroll to position [15684, 0]
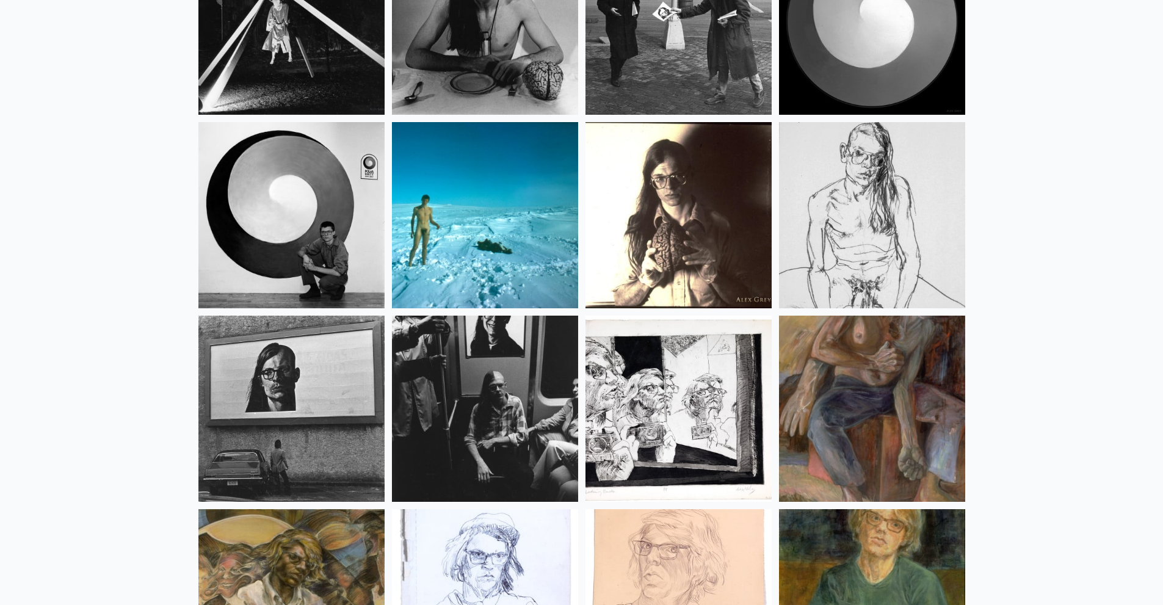
click at [887, 204] on img at bounding box center [872, 215] width 186 height 186
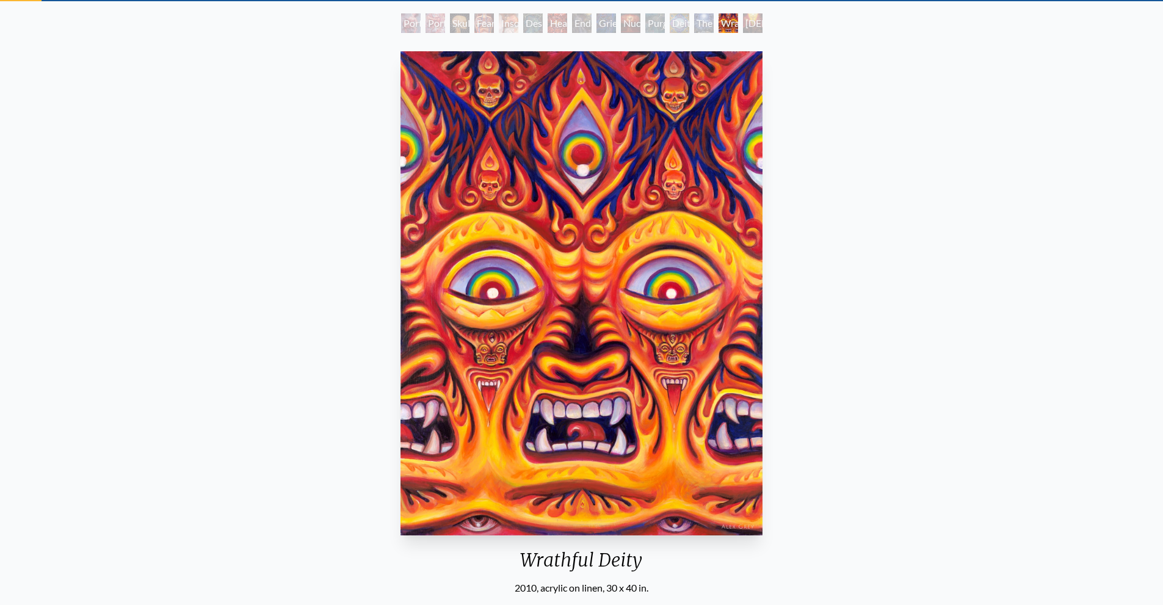
scroll to position [61, 0]
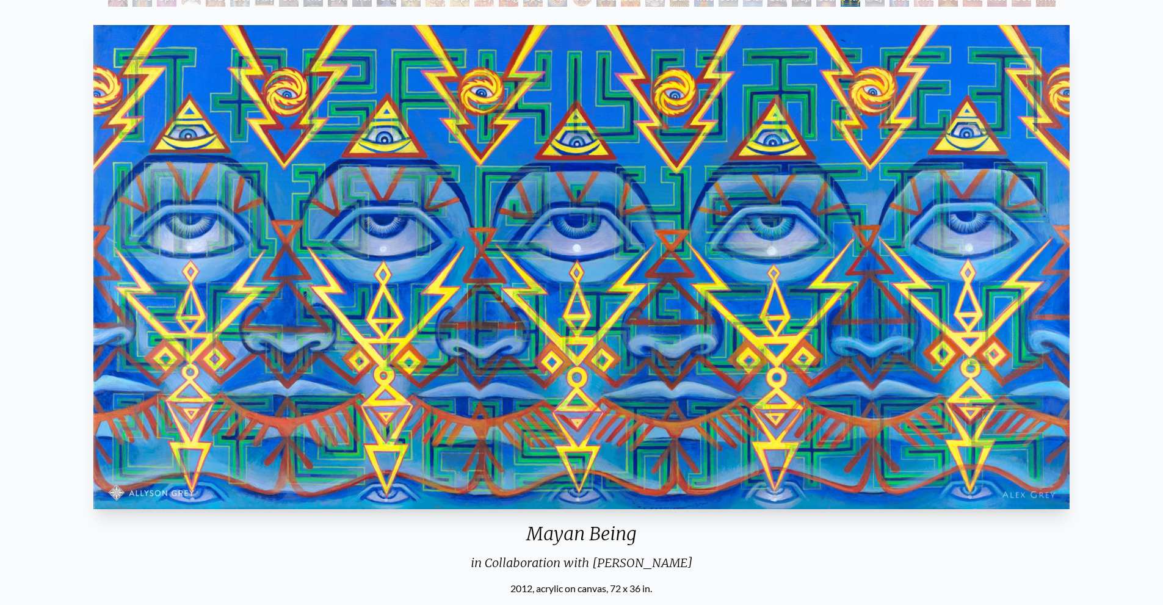
scroll to position [122, 0]
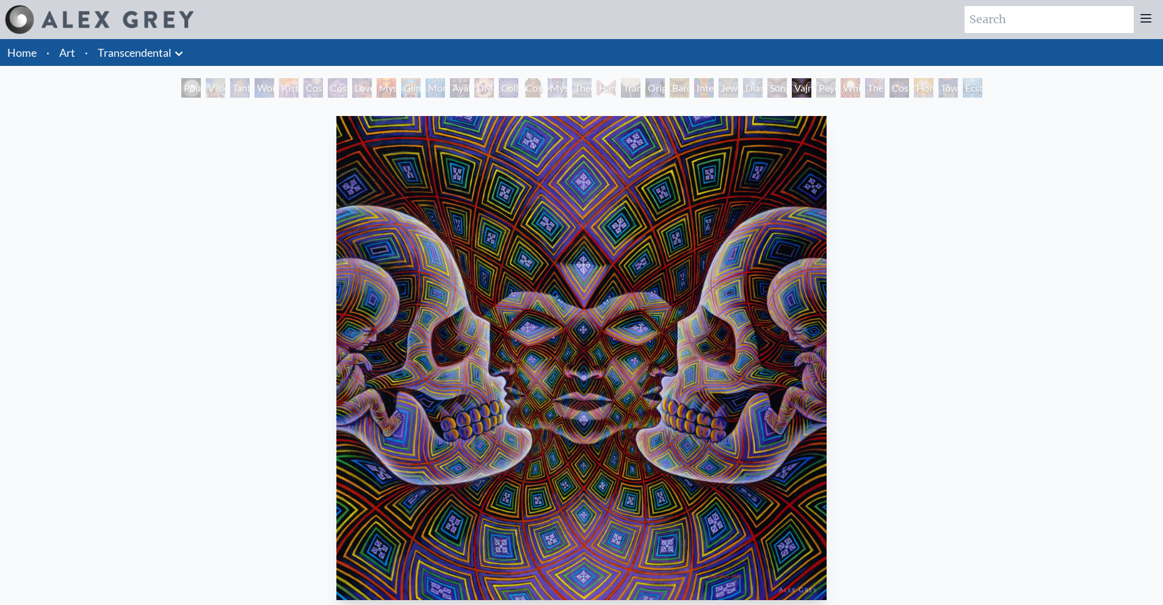
click at [608, 329] on img "26 / 33" at bounding box center [580, 358] width 489 height 484
drag, startPoint x: 602, startPoint y: 327, endPoint x: 597, endPoint y: 323, distance: 7.0
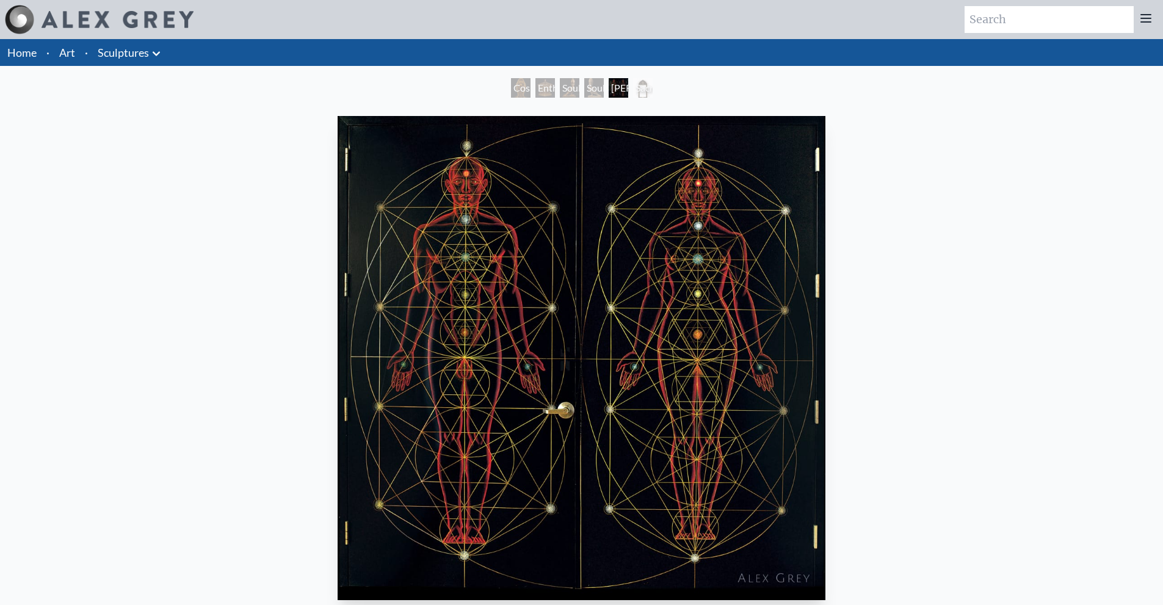
click at [568, 251] on img "5 / 6" at bounding box center [581, 358] width 488 height 484
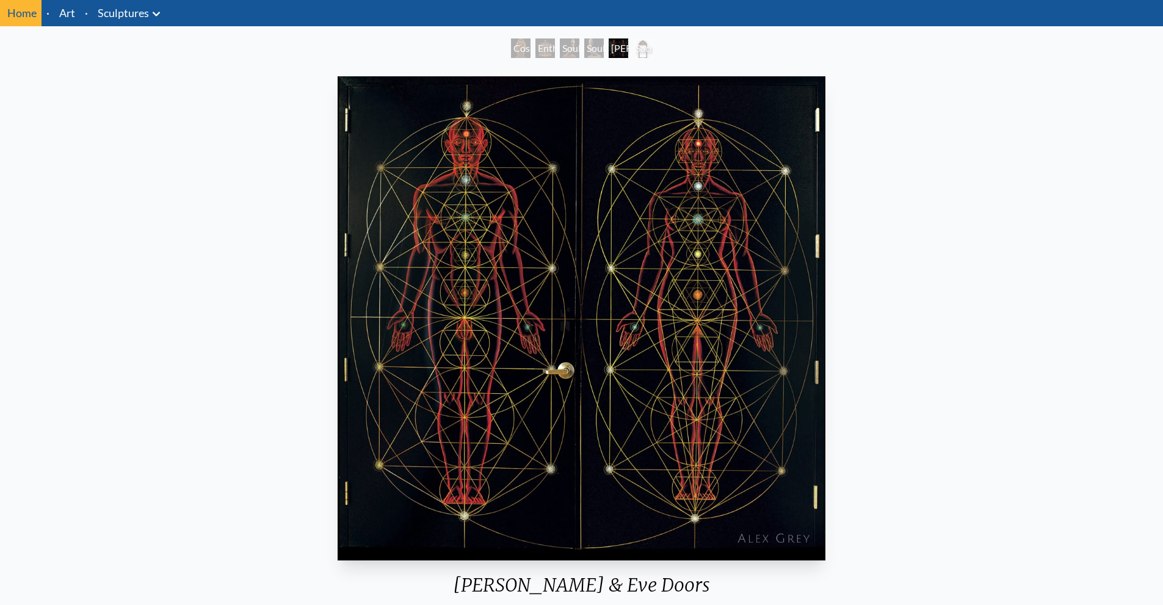
scroll to position [122, 0]
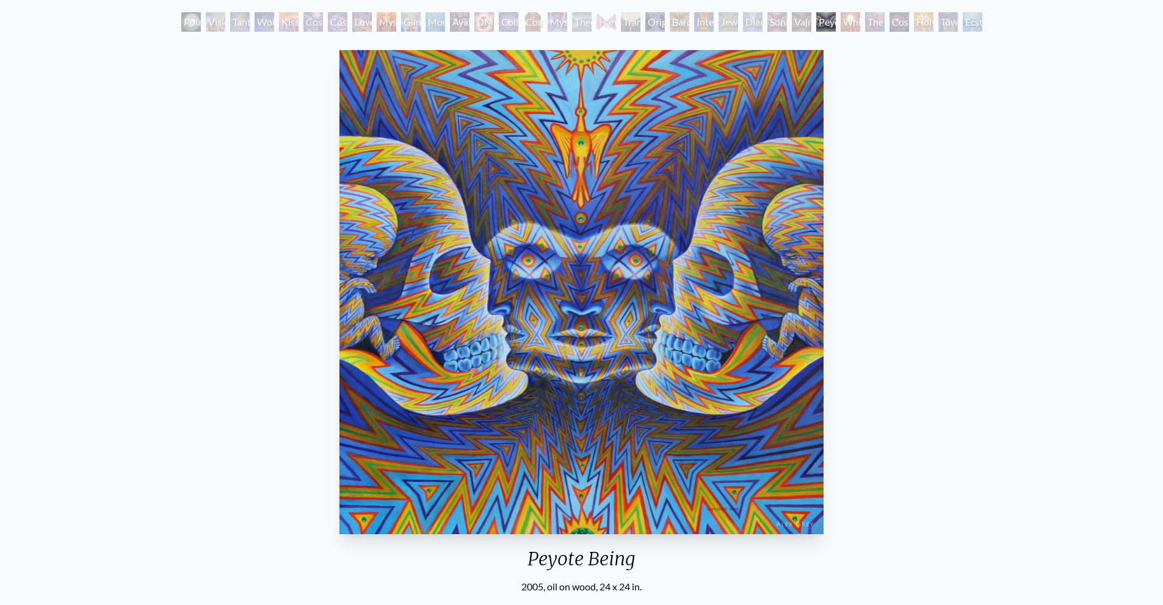
scroll to position [61, 0]
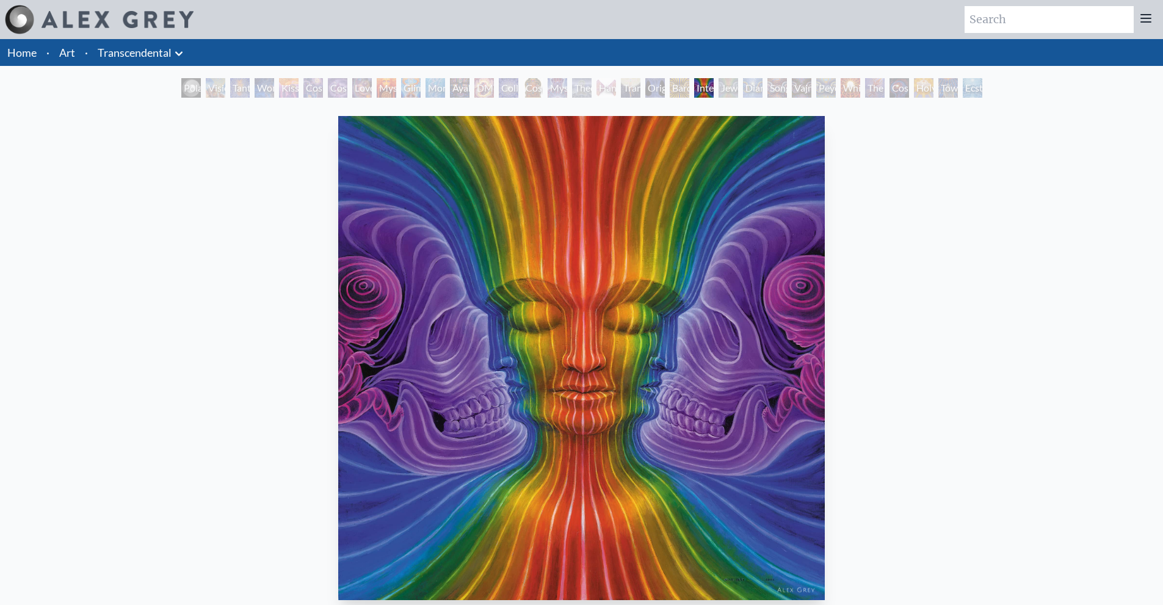
click at [629, 283] on img "22 / 33" at bounding box center [581, 358] width 486 height 484
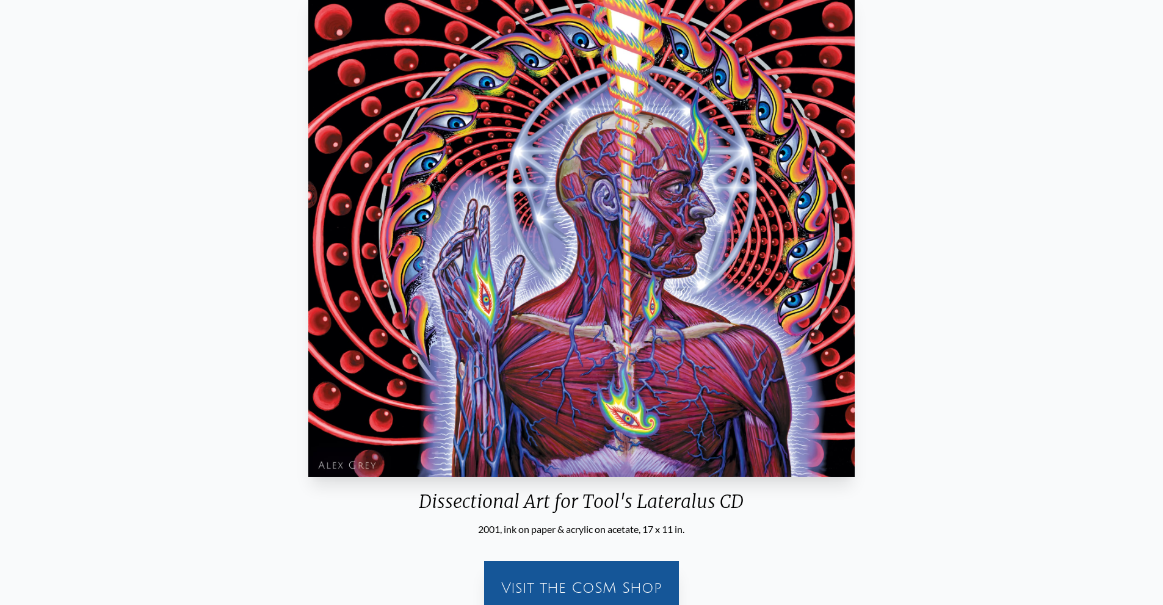
scroll to position [244, 0]
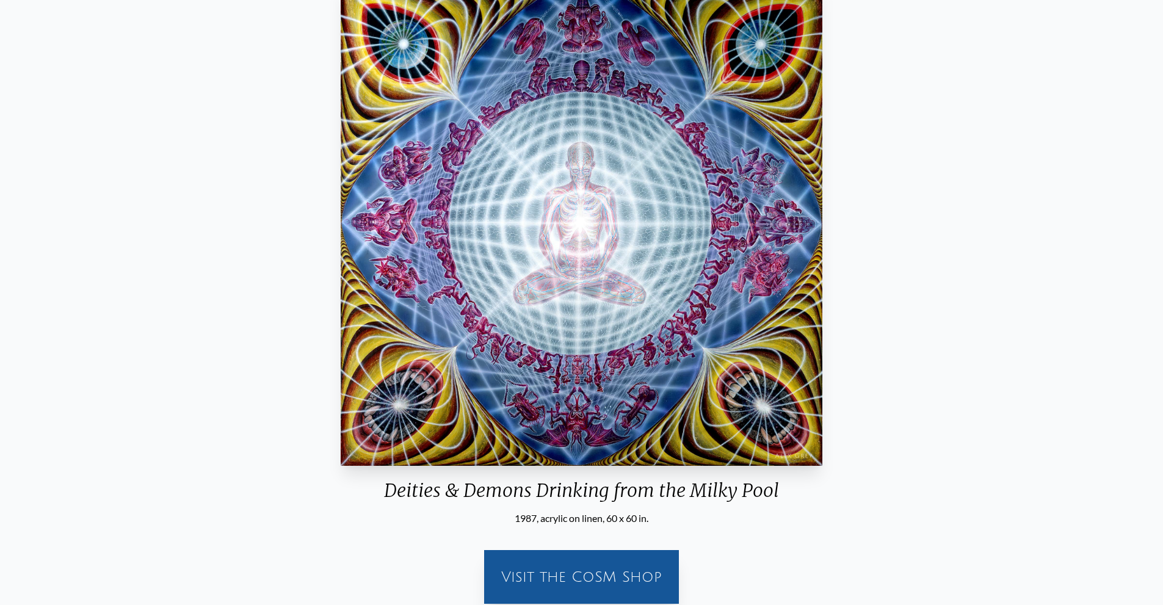
scroll to position [171, 0]
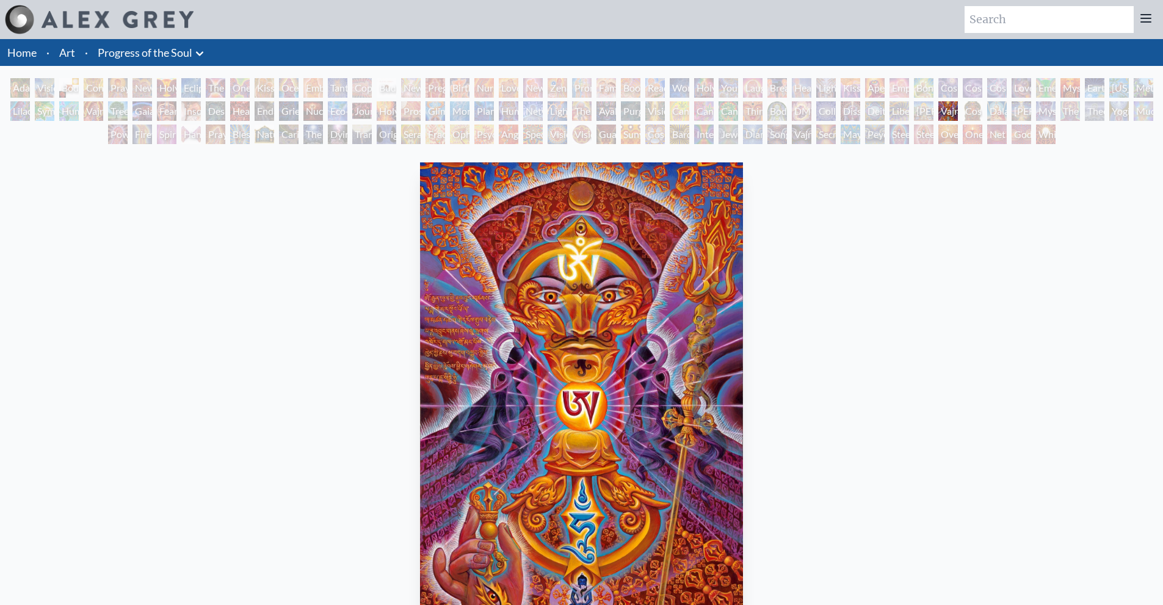
click at [160, 92] on div "Holy Grail" at bounding box center [167, 88] width 20 height 20
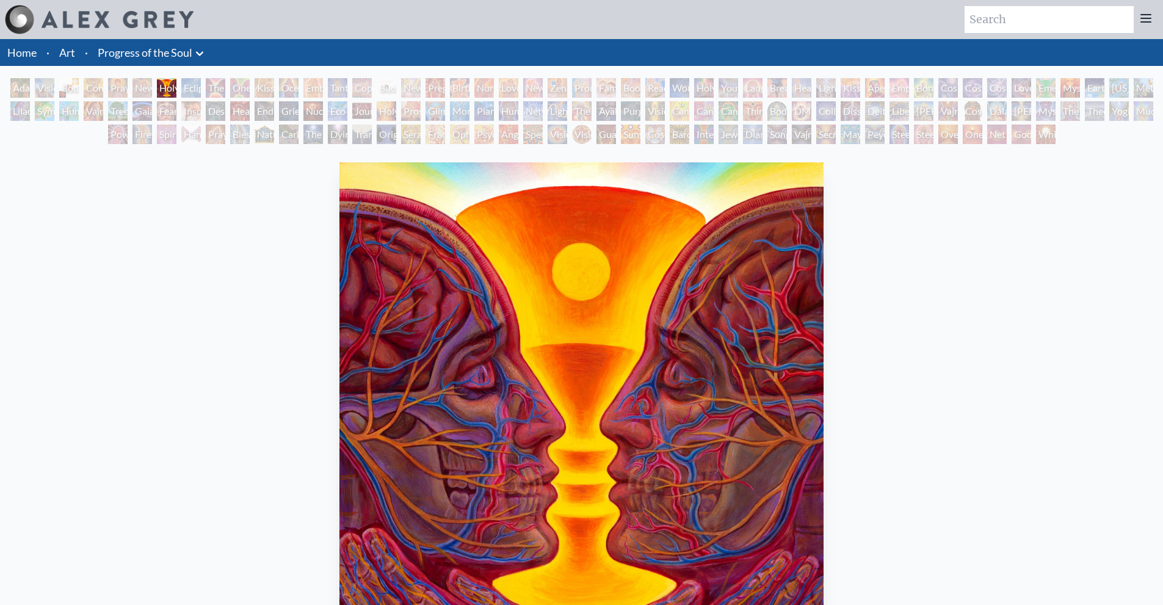
click at [263, 84] on div "Kissing" at bounding box center [264, 88] width 20 height 20
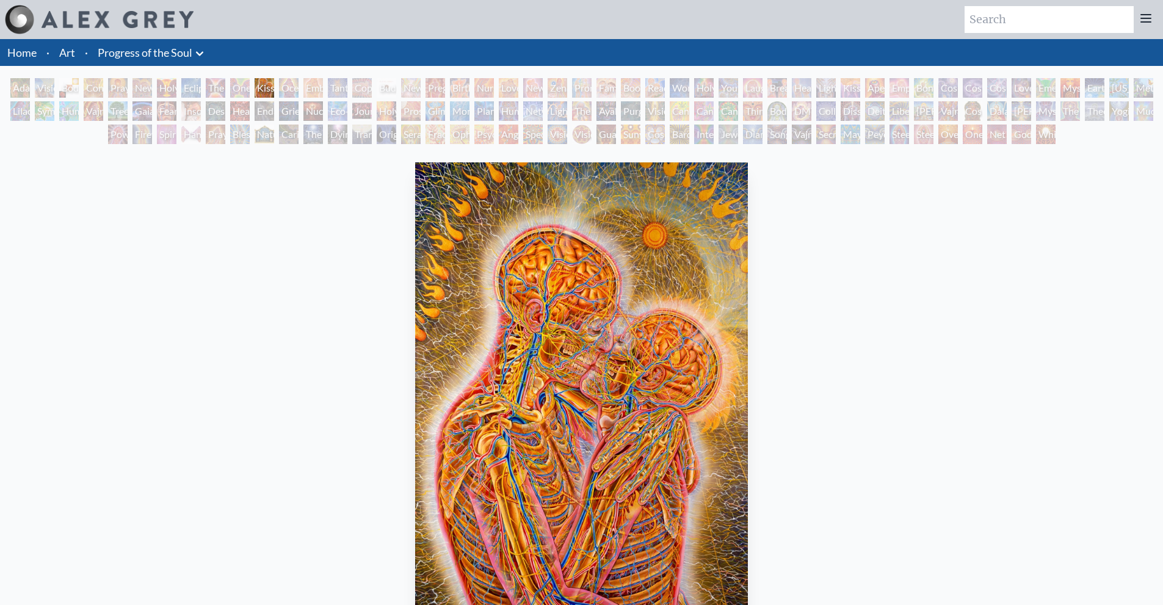
click at [240, 89] on div "One Taste" at bounding box center [240, 88] width 20 height 20
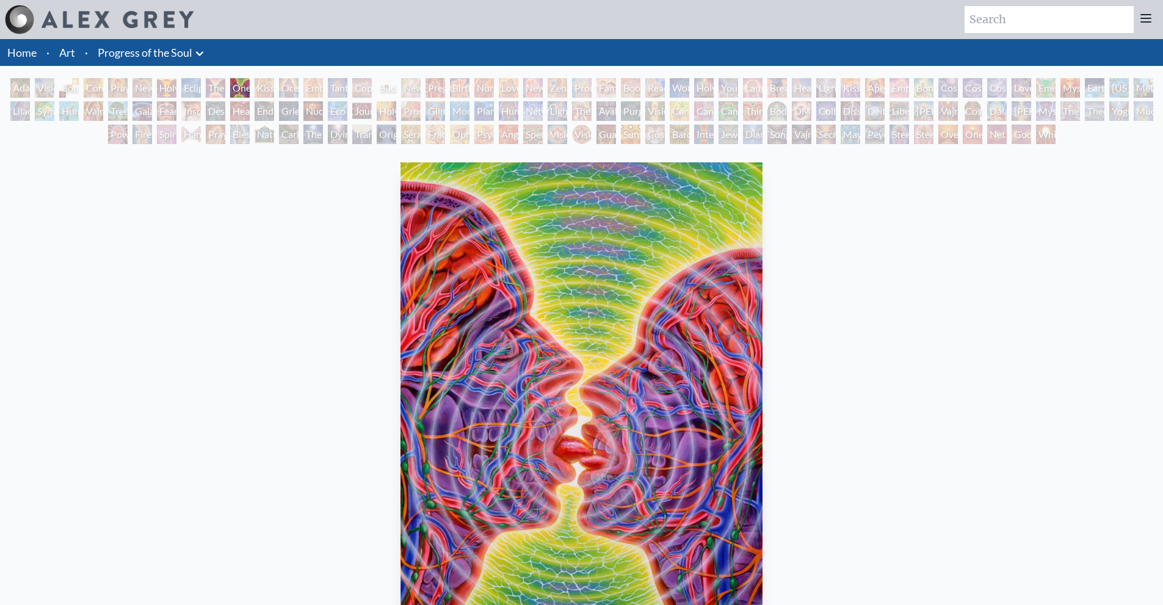
click at [209, 96] on div "The Kiss" at bounding box center [216, 88] width 20 height 20
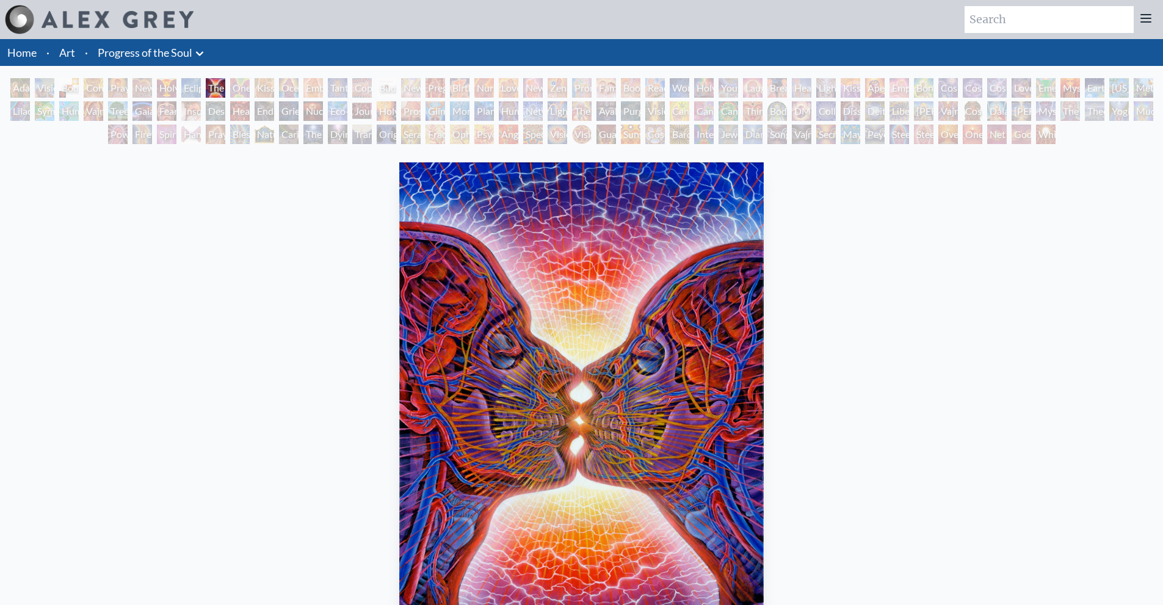
click at [599, 358] on img "9 / 133" at bounding box center [581, 404] width 364 height 484
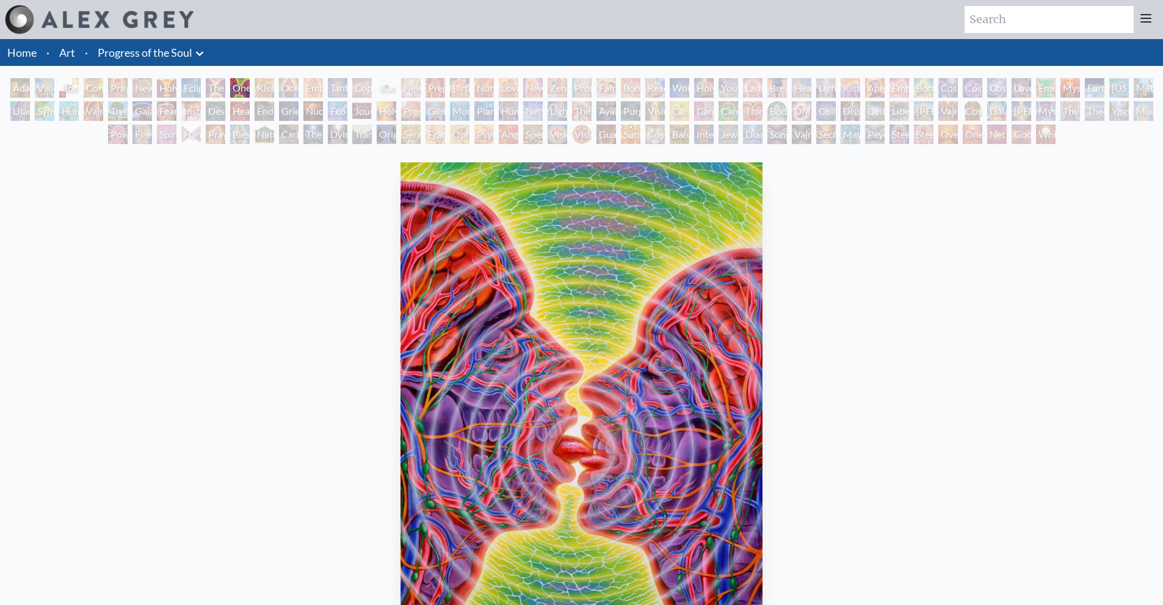
click at [211, 87] on div "The Kiss" at bounding box center [216, 88] width 20 height 20
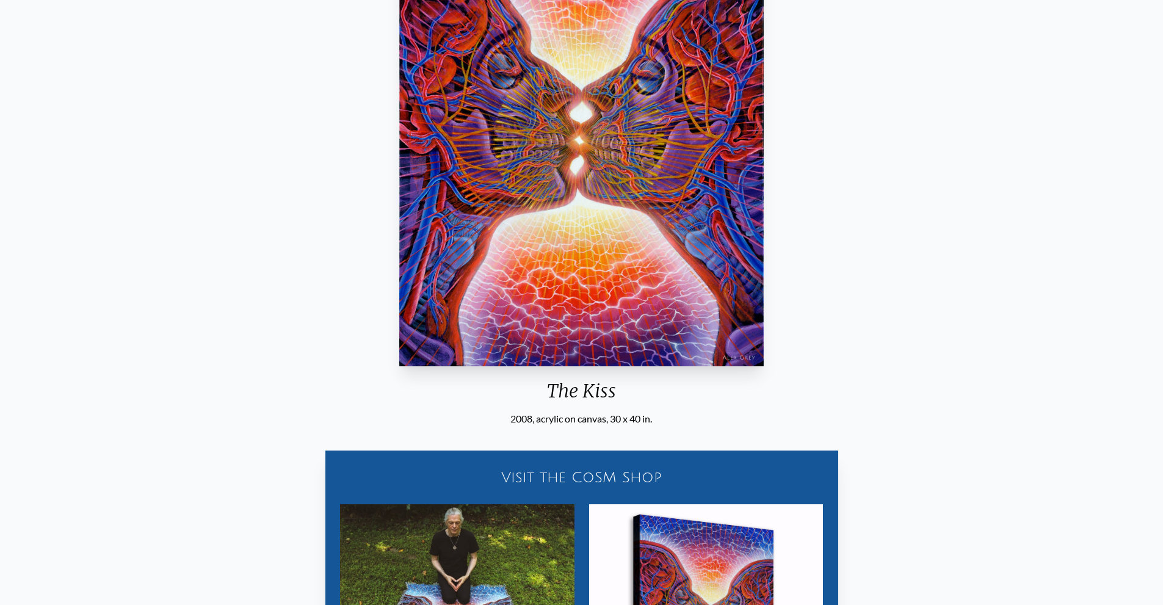
scroll to position [183, 0]
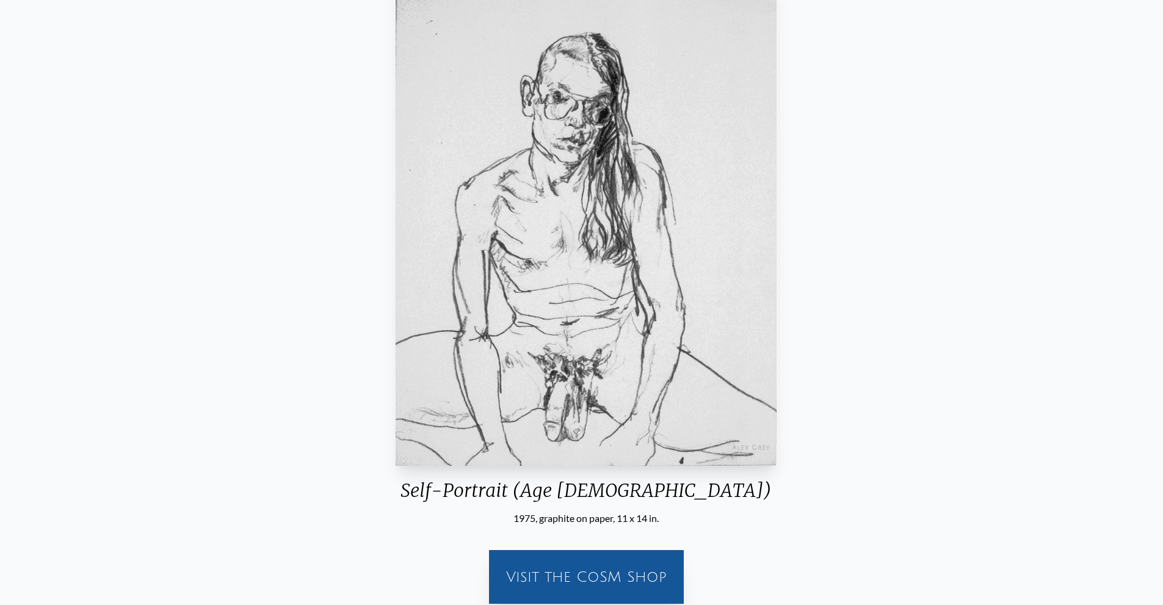
scroll to position [183, 0]
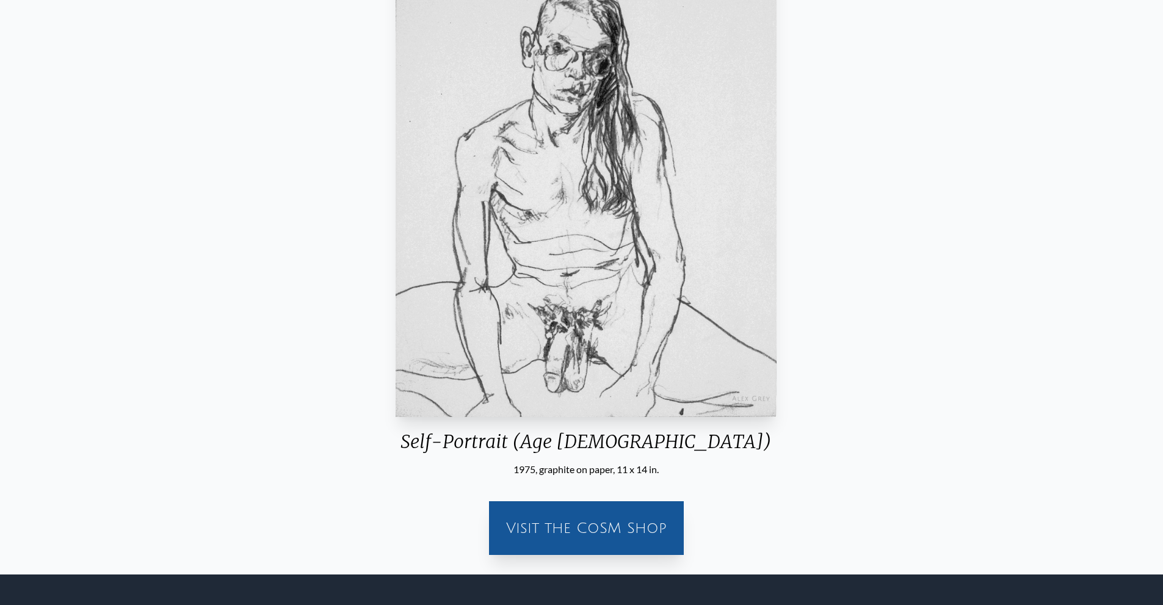
drag, startPoint x: 309, startPoint y: 80, endPoint x: 301, endPoint y: 87, distance: 10.4
